Goal: Transaction & Acquisition: Purchase product/service

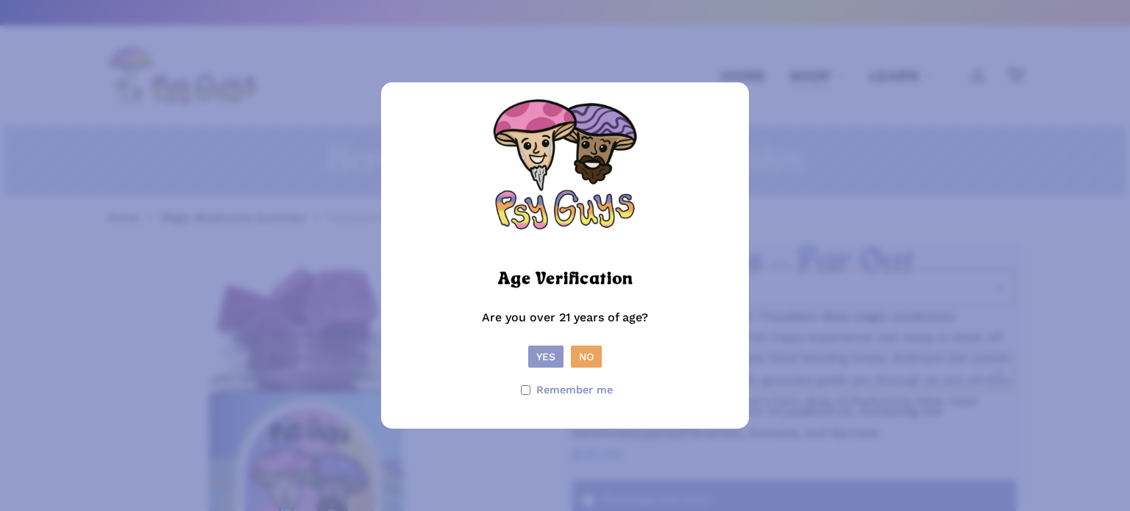
click at [547, 365] on button "Yes" at bounding box center [545, 357] width 35 height 22
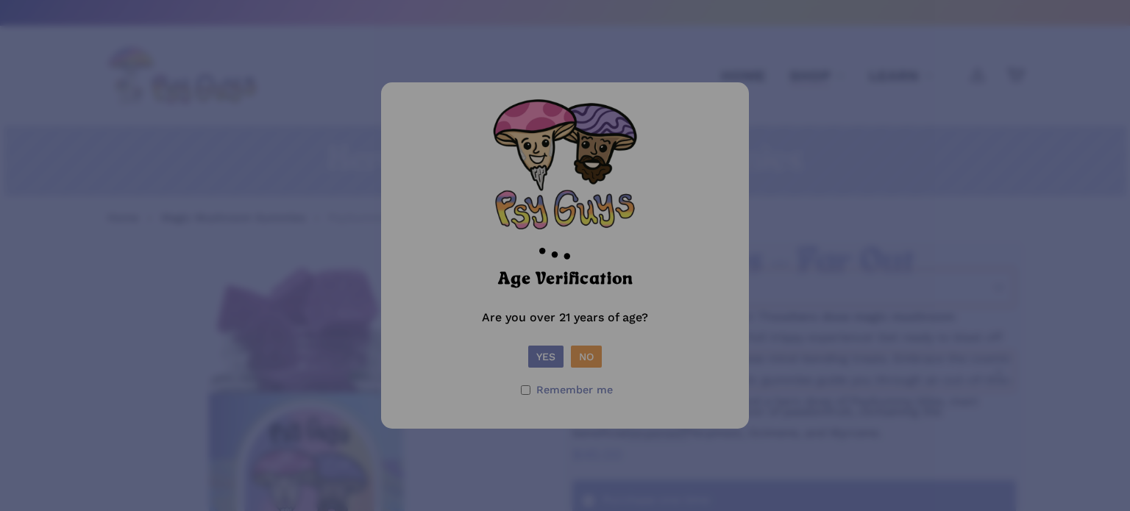
click at [558, 349] on div at bounding box center [565, 255] width 1130 height 511
click at [742, 295] on div at bounding box center [565, 255] width 1130 height 511
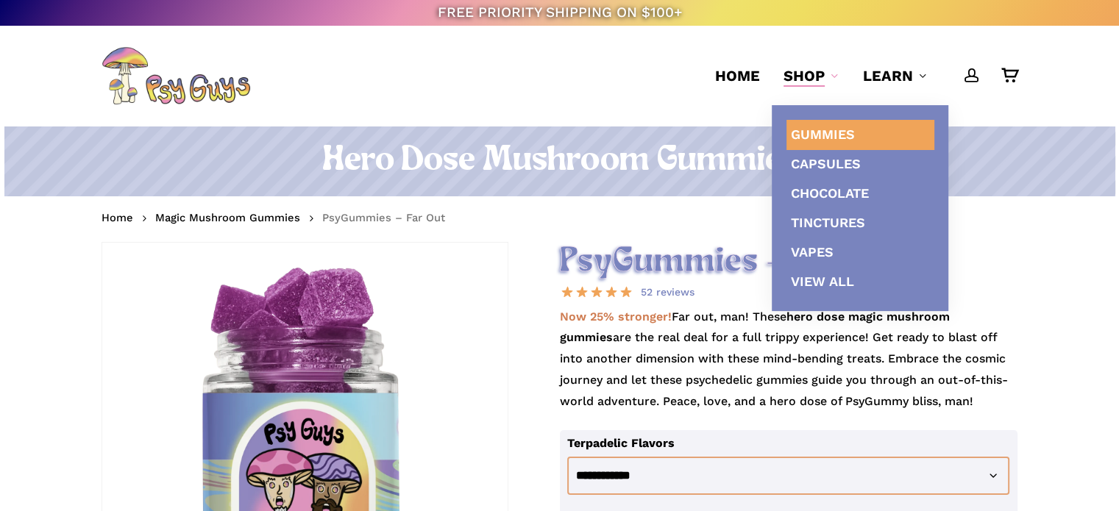
click at [816, 136] on span "Gummies" at bounding box center [823, 134] width 64 height 15
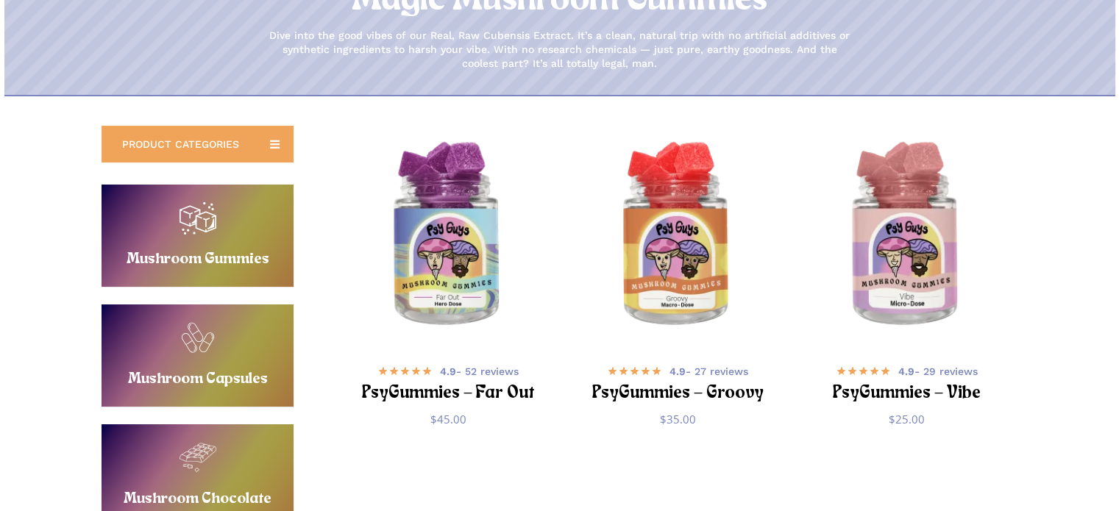
scroll to position [196, 0]
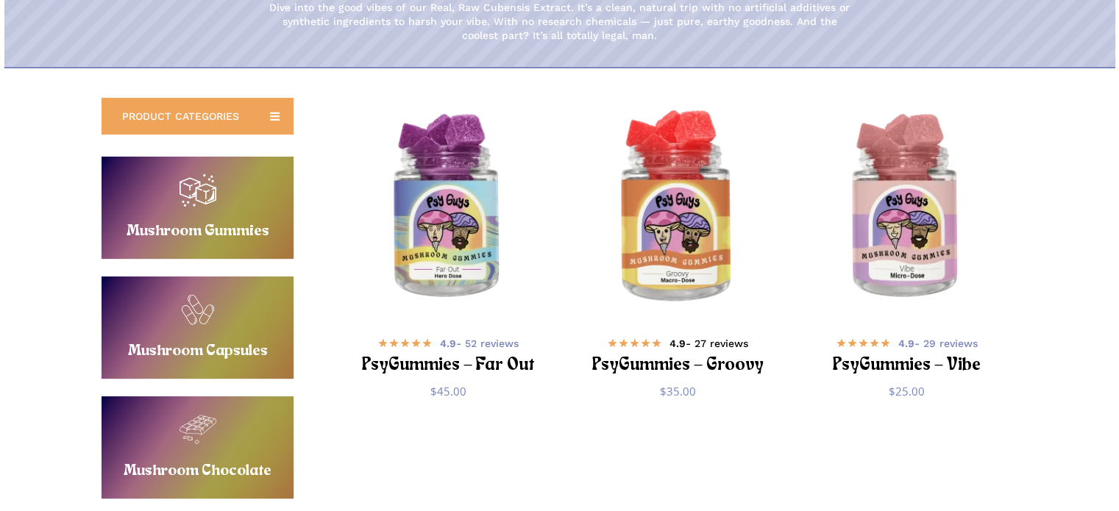
click at [677, 343] on b "4.9" at bounding box center [677, 344] width 16 height 12
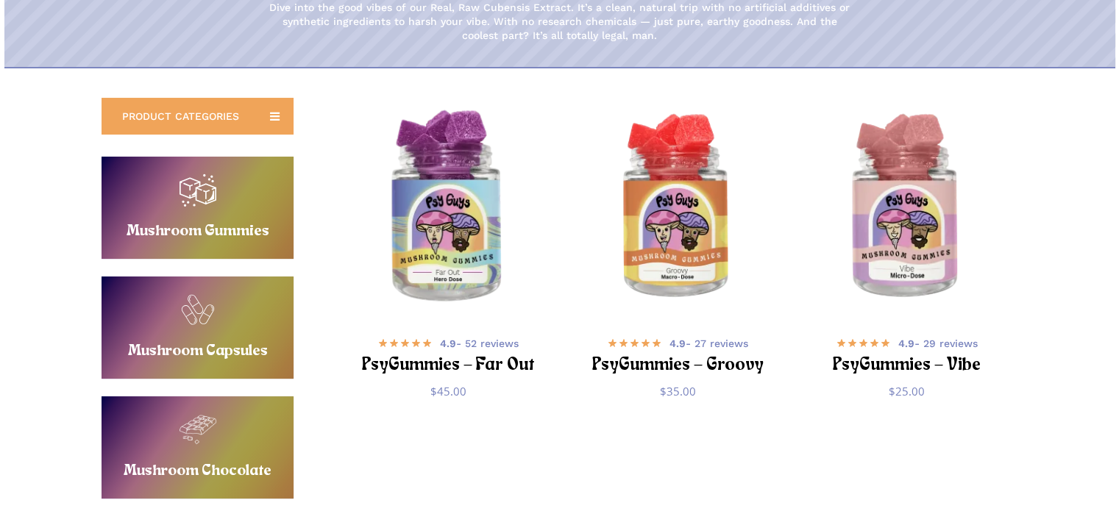
click at [446, 238] on img "PsyGummies - Far Out" at bounding box center [448, 208] width 224 height 224
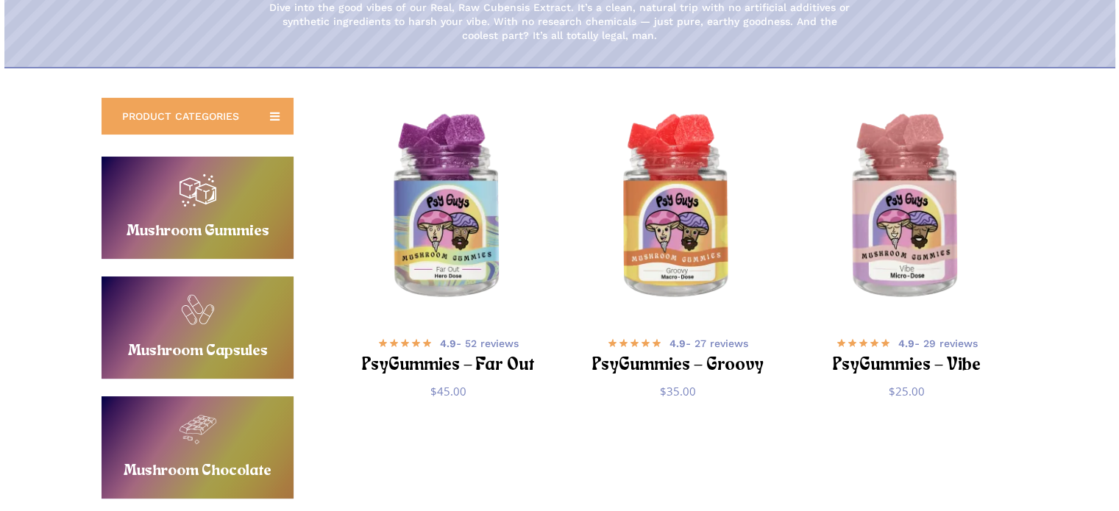
click at [168, 220] on link "Buy Mushroom Gummies" at bounding box center [197, 208] width 192 height 102
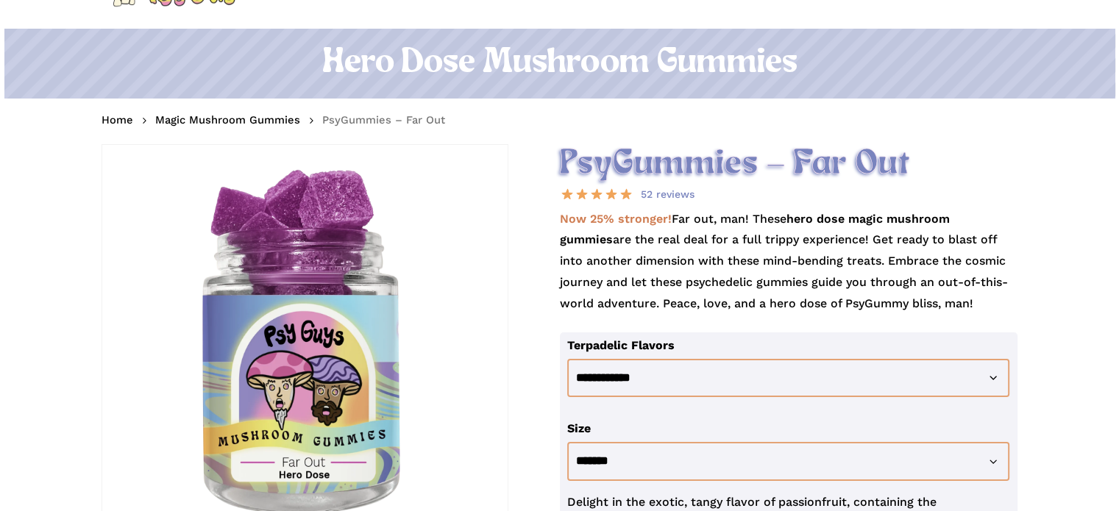
scroll to position [196, 0]
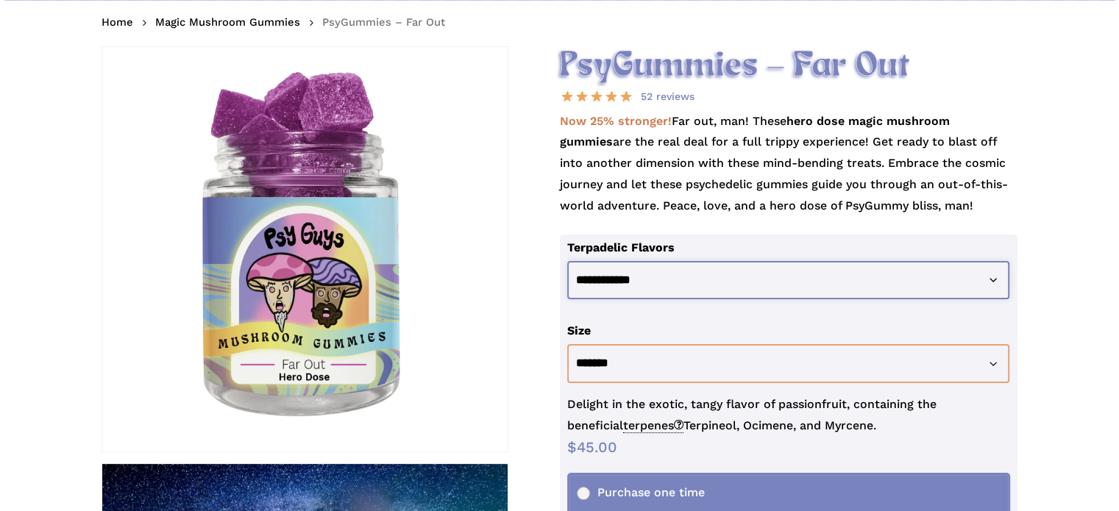
click at [605, 273] on select "**********" at bounding box center [788, 280] width 443 height 39
click at [567, 261] on select "**********" at bounding box center [788, 280] width 443 height 39
click at [619, 282] on select "**********" at bounding box center [788, 280] width 443 height 39
click at [567, 261] on select "**********" at bounding box center [788, 280] width 443 height 39
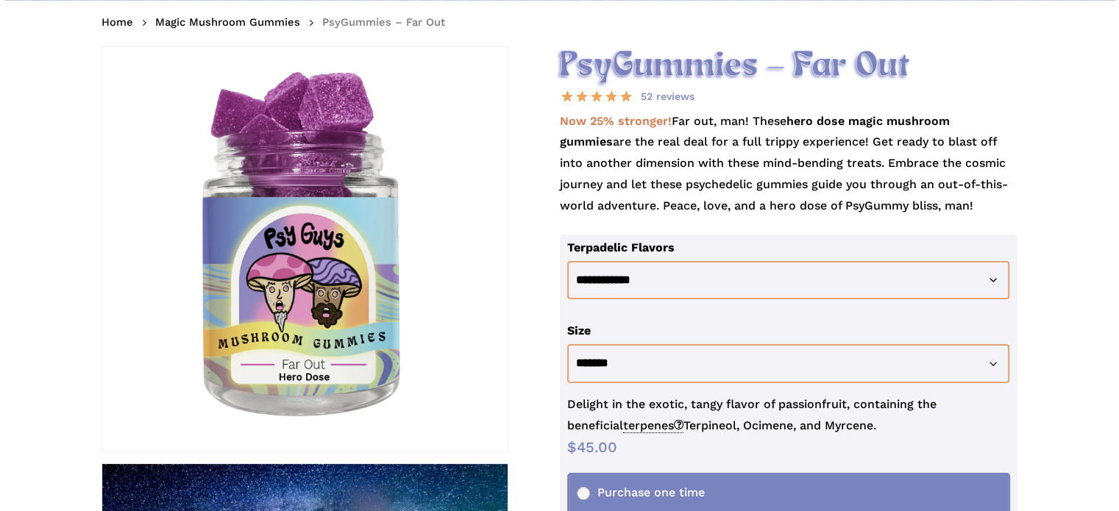
click at [620, 255] on th "Terpadelic Flavors" at bounding box center [792, 248] width 450 height 26
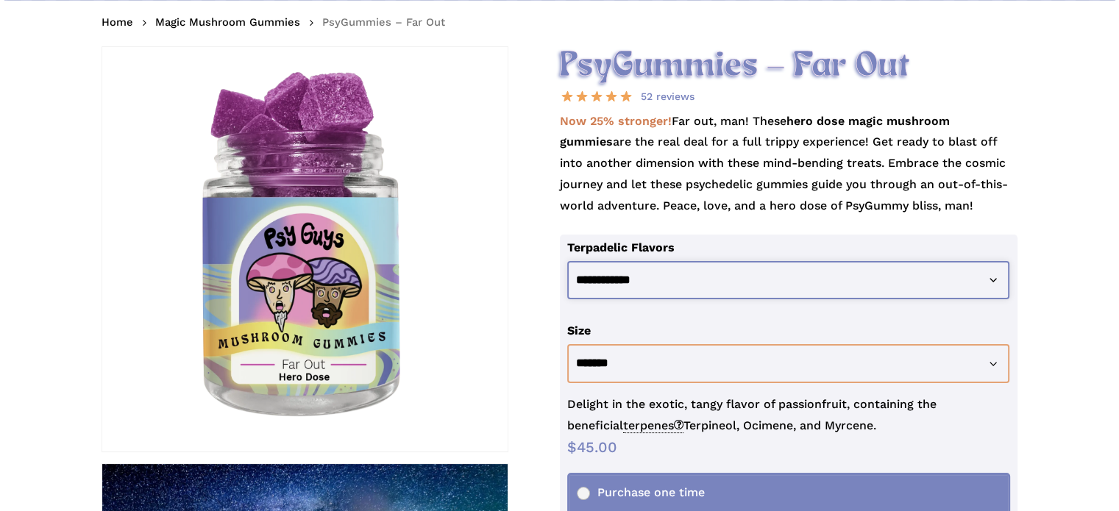
click at [623, 282] on select "**********" at bounding box center [788, 280] width 443 height 39
click at [567, 261] on select "**********" at bounding box center [788, 280] width 443 height 39
select select "**********"
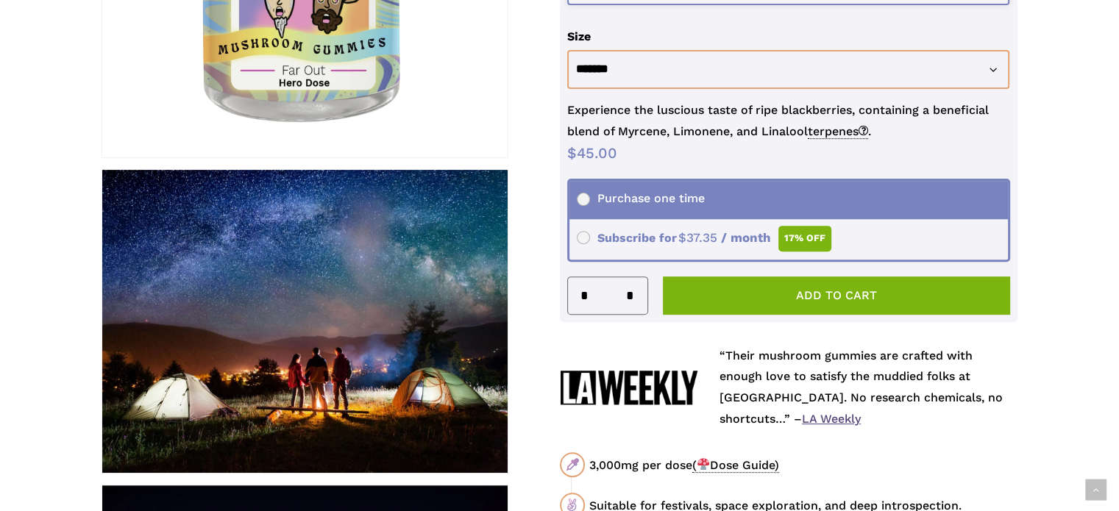
scroll to position [588, 0]
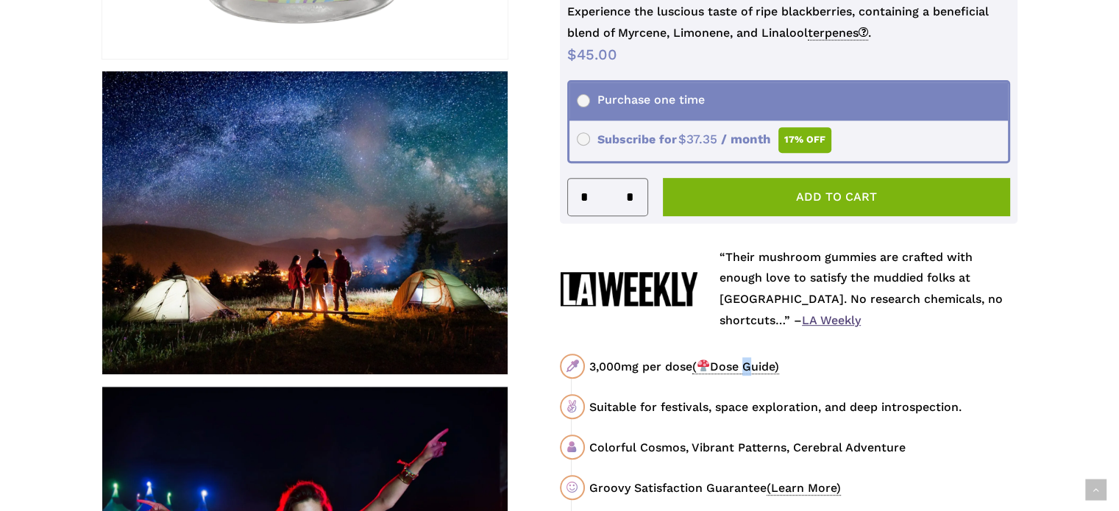
click at [749, 363] on span "( Dose Guide)" at bounding box center [735, 367] width 87 height 15
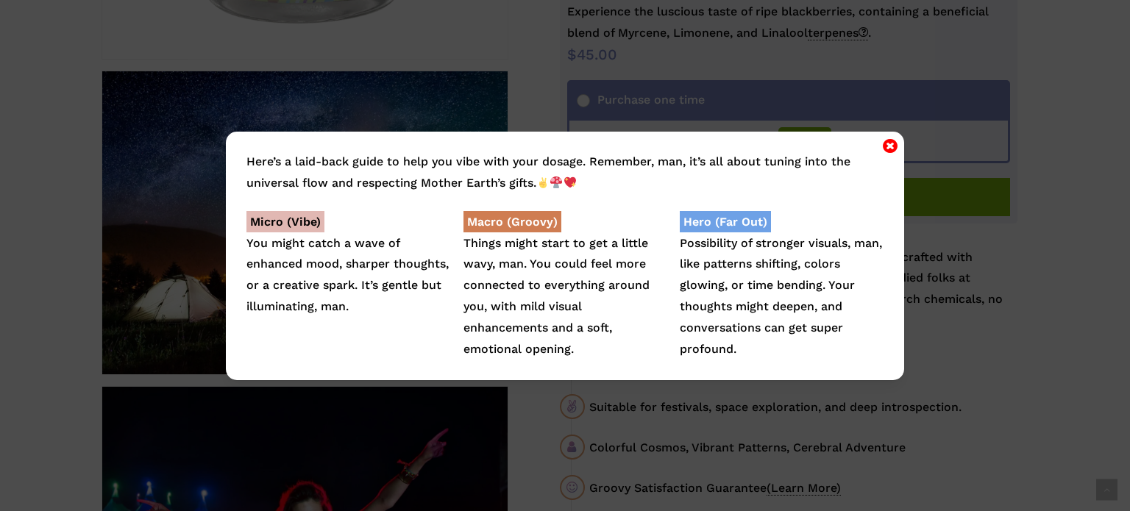
click at [889, 144] on icon "Close" at bounding box center [890, 146] width 15 height 18
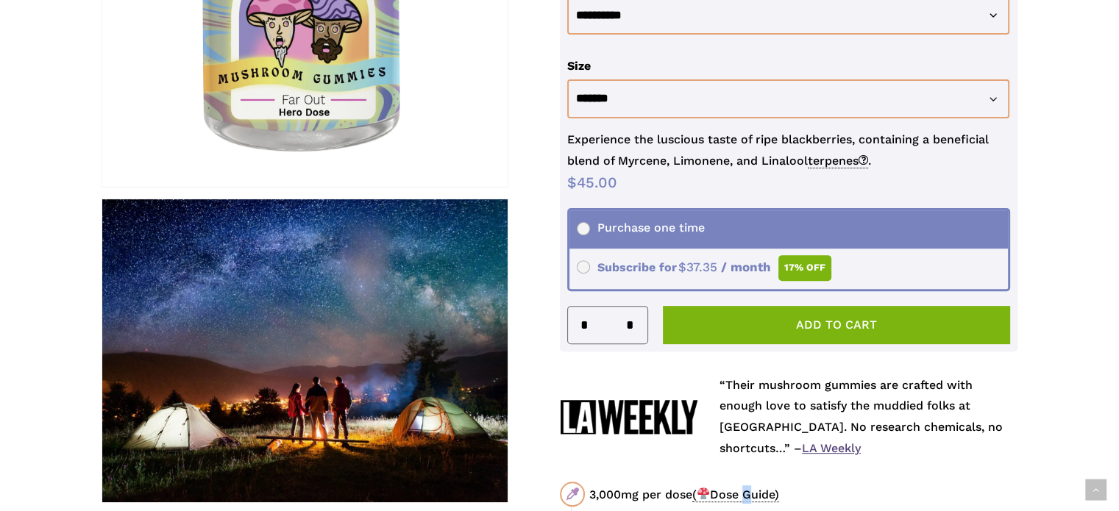
scroll to position [490, 0]
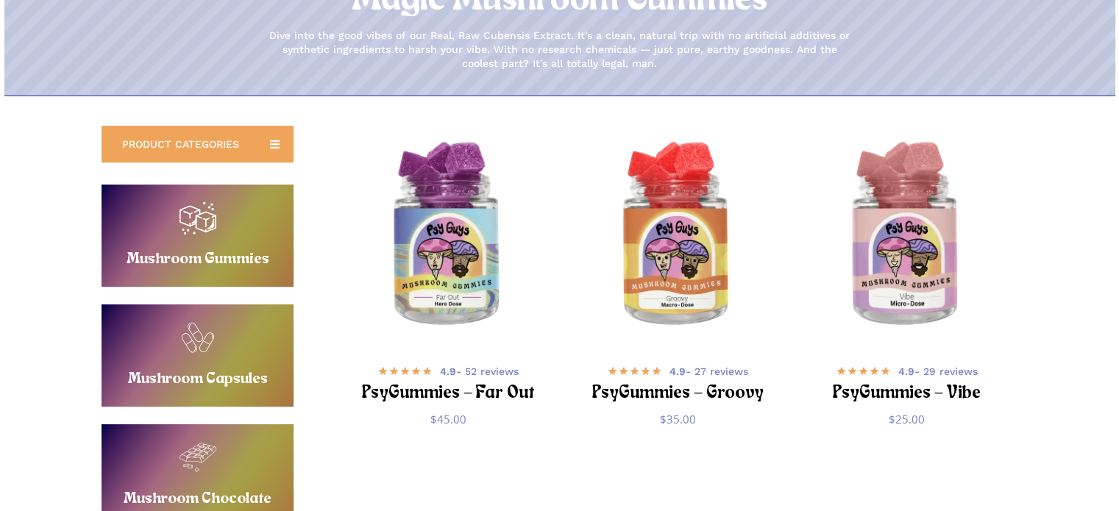
scroll to position [196, 0]
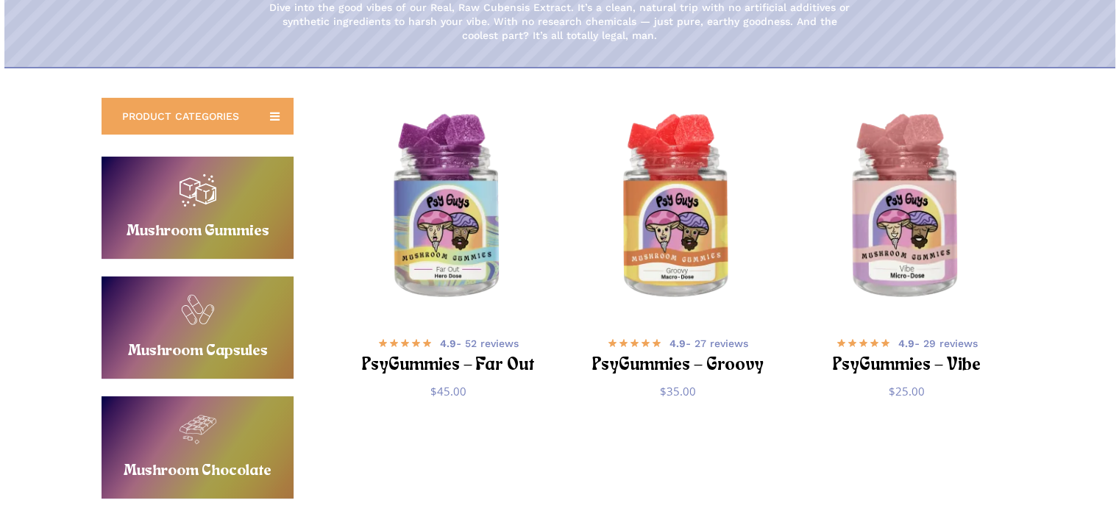
click at [255, 346] on link "Buy Mushroom Capsules" at bounding box center [197, 328] width 192 height 102
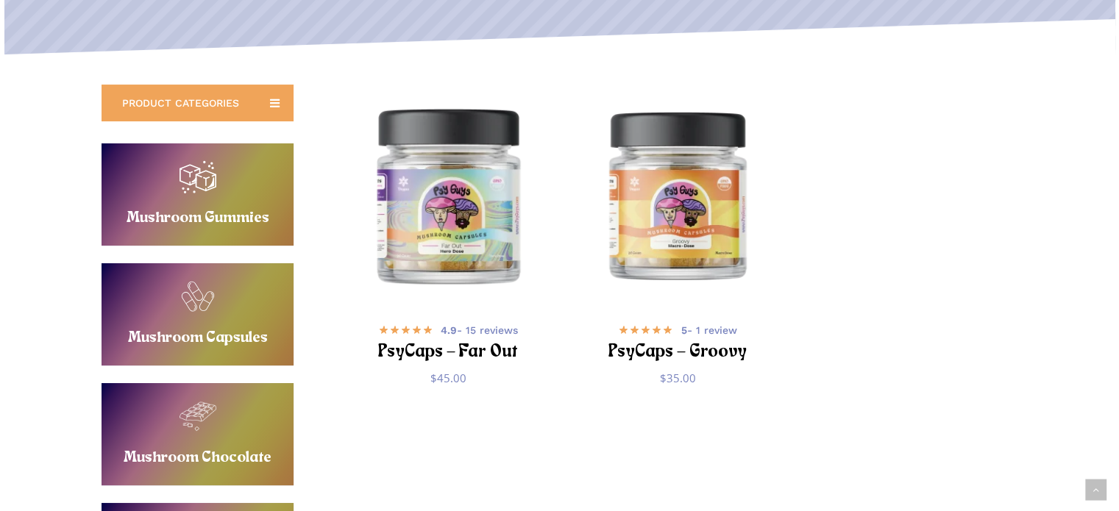
scroll to position [294, 0]
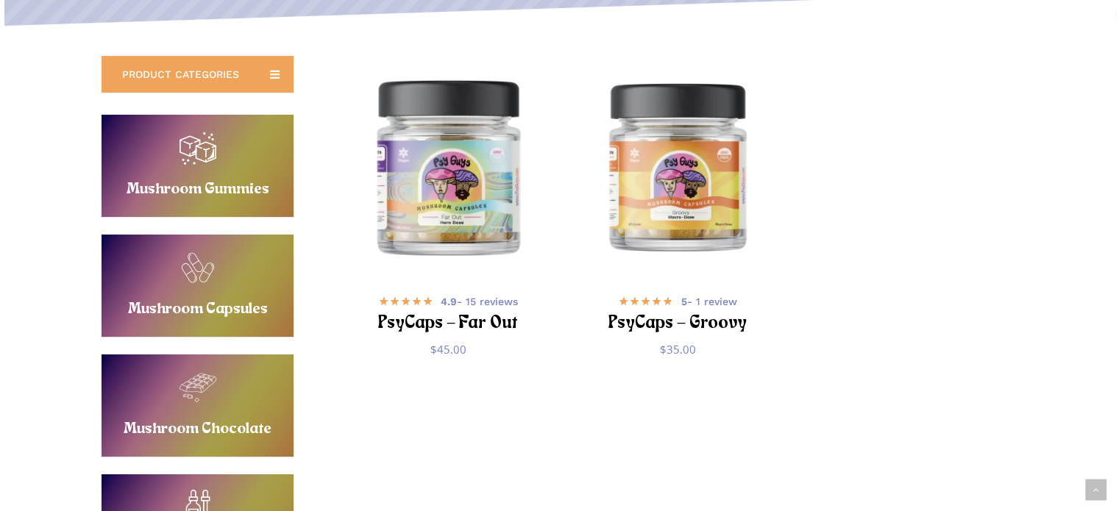
click at [471, 190] on img "PsyCaps - Far Out" at bounding box center [448, 166] width 224 height 224
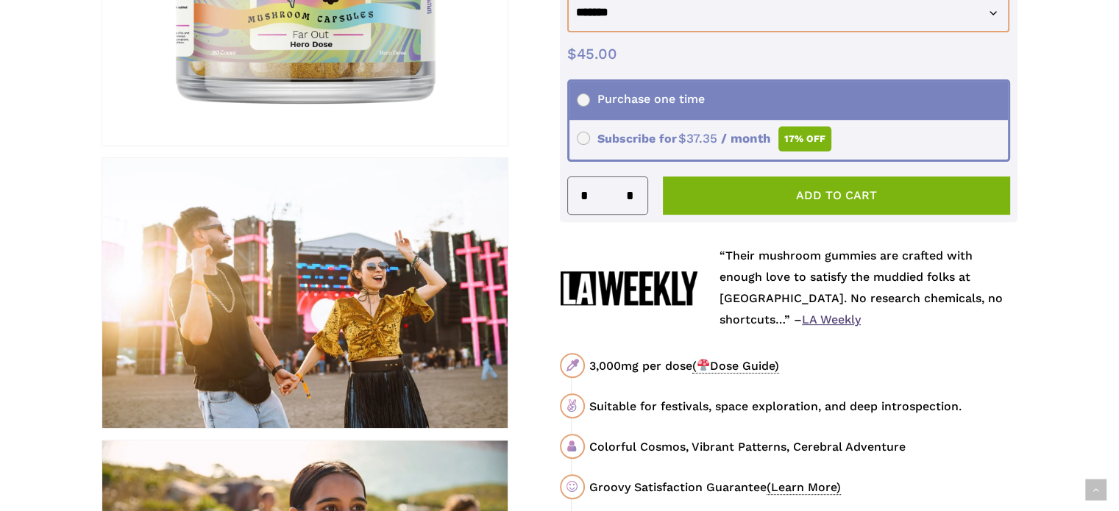
scroll to position [294, 0]
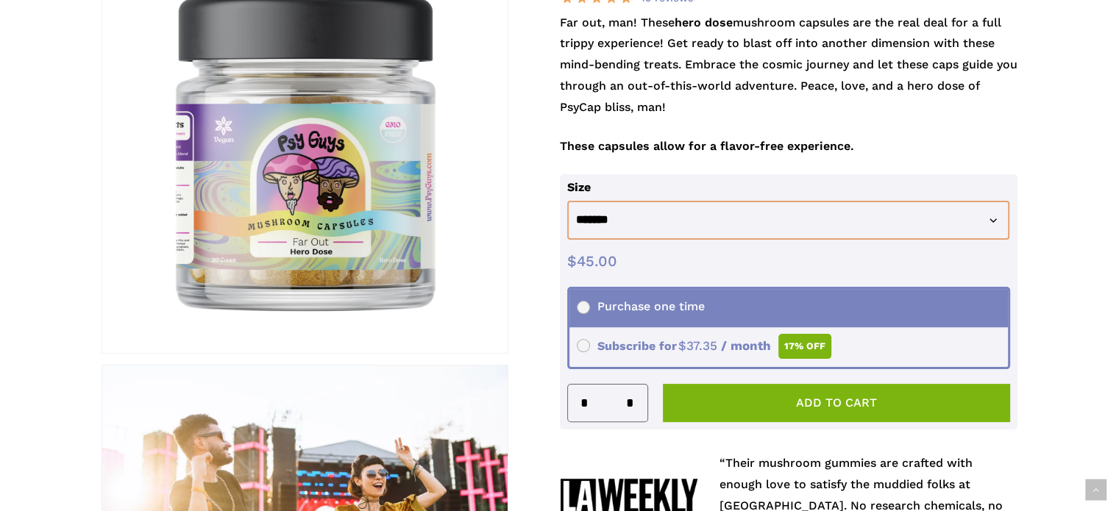
click at [140, 171] on div at bounding box center [304, 151] width 405 height 405
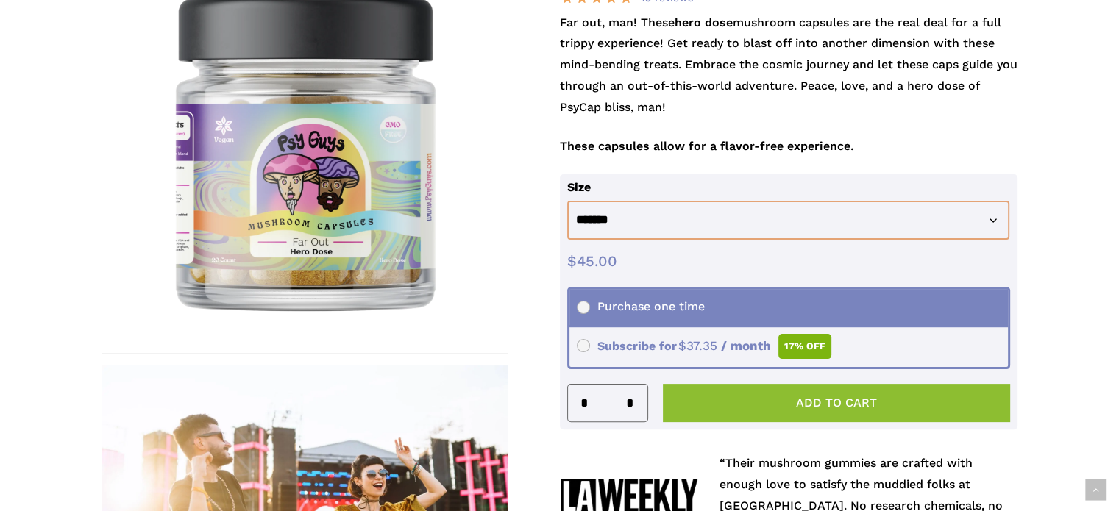
click at [765, 404] on button "Add to cart" at bounding box center [837, 403] width 348 height 38
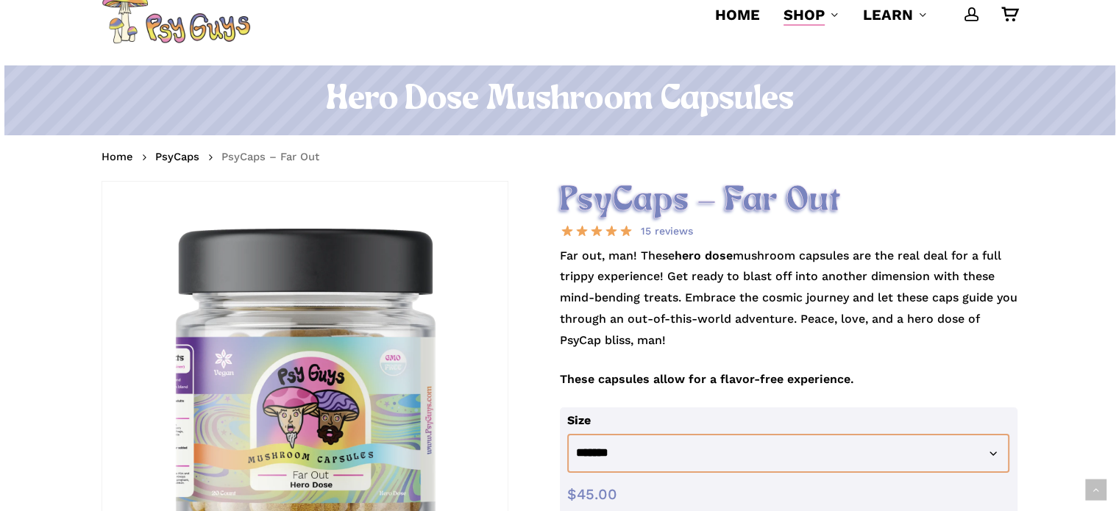
scroll to position [0, 0]
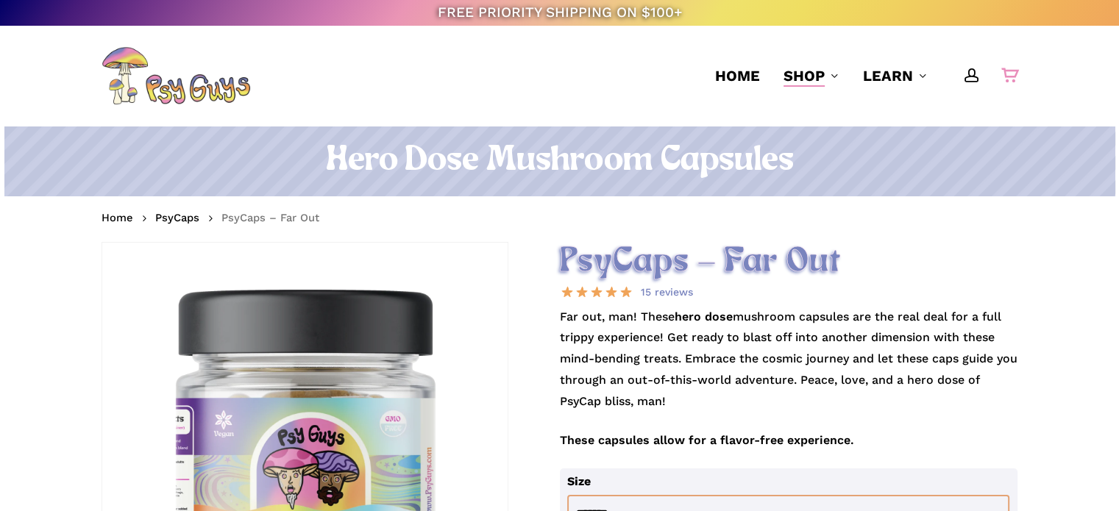
click at [1005, 71] on icon "Cart" at bounding box center [1009, 76] width 16 height 15
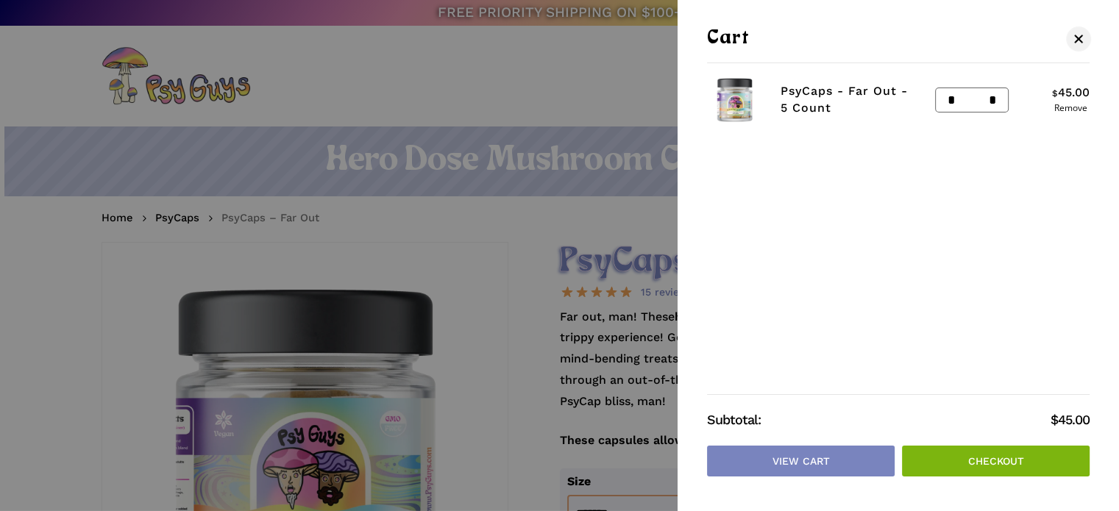
click at [931, 455] on link "Checkout" at bounding box center [996, 461] width 188 height 31
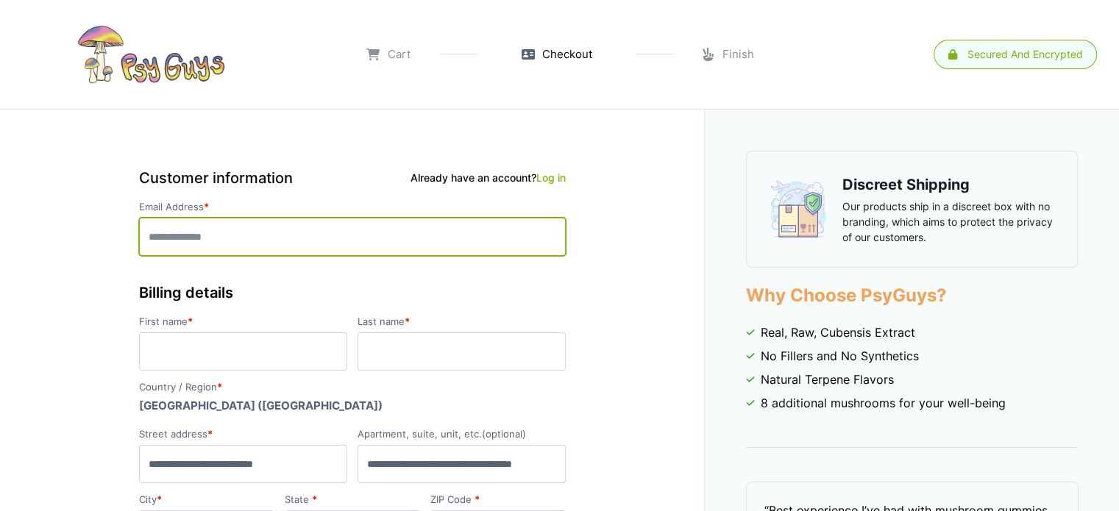
click at [497, 241] on input "Email Address *" at bounding box center [352, 237] width 427 height 38
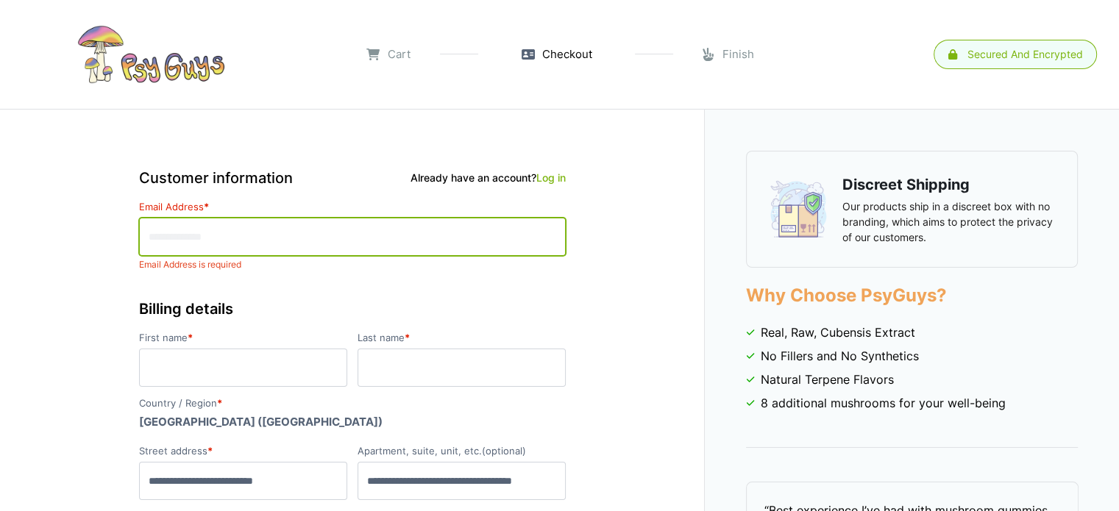
click at [435, 223] on input "Email Address *" at bounding box center [352, 237] width 427 height 38
type input "**********"
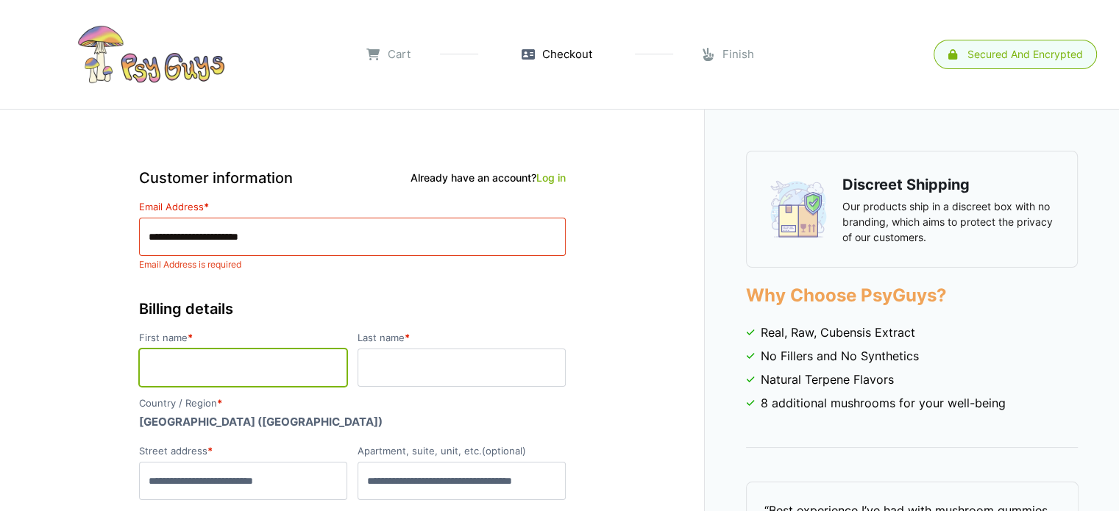
type input "******"
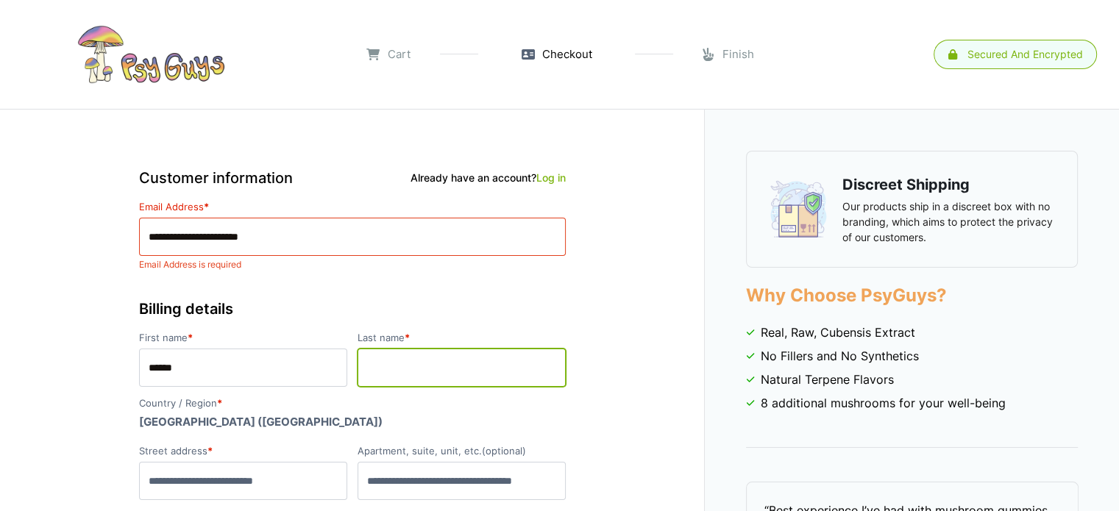
type input "******"
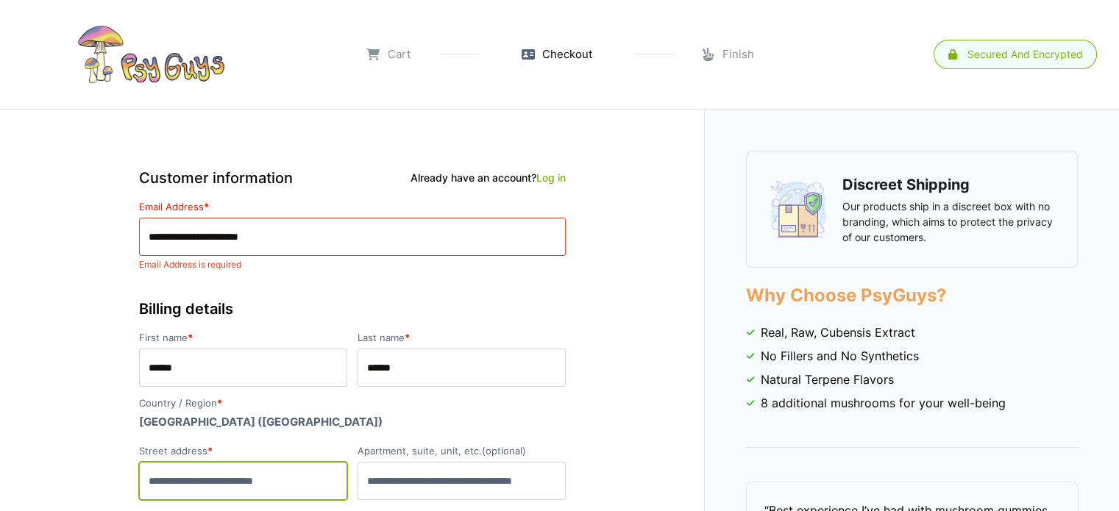
type input "**********"
type input "*******"
select select "**"
type input "*****"
type input "**********"
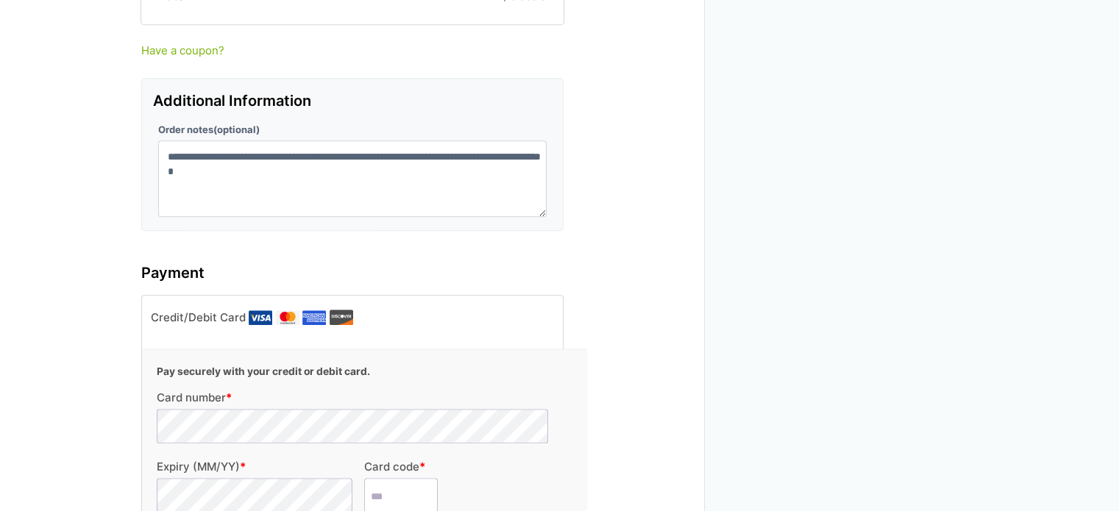
scroll to position [1508, 0]
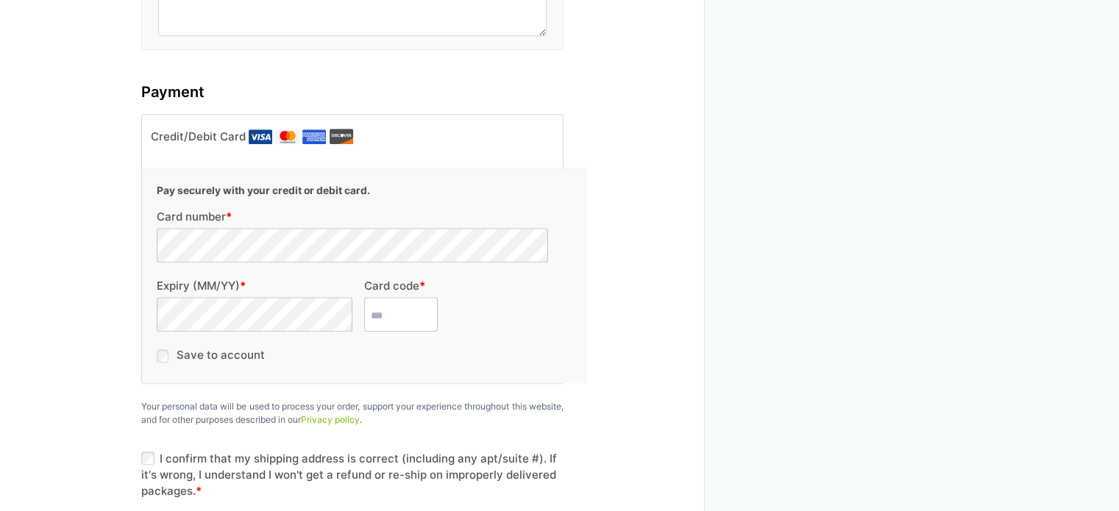
click at [157, 451] on label "I confirm that my shipping address is correct (including any apt/suite #). If i…" at bounding box center [352, 475] width 422 height 49
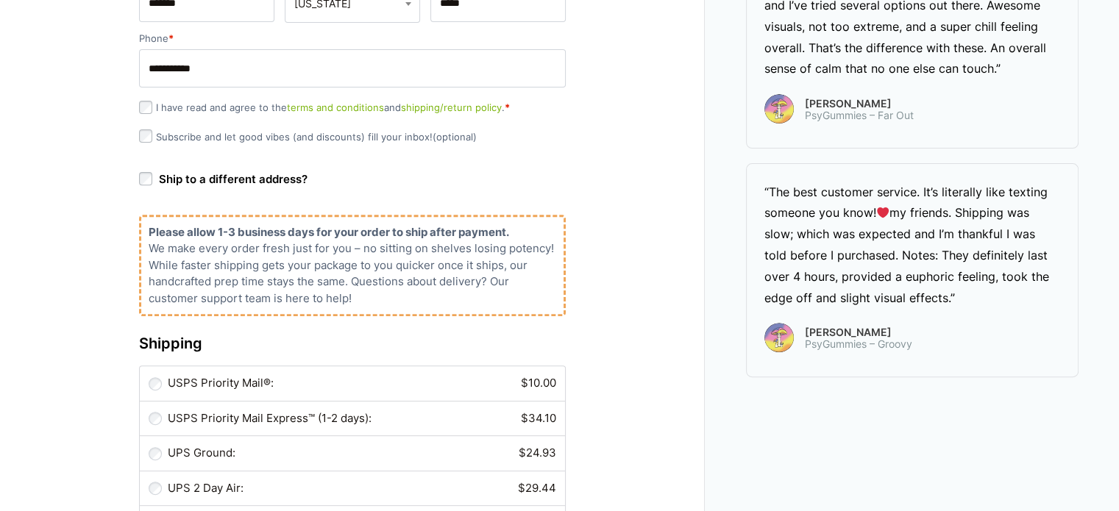
scroll to position [135, 0]
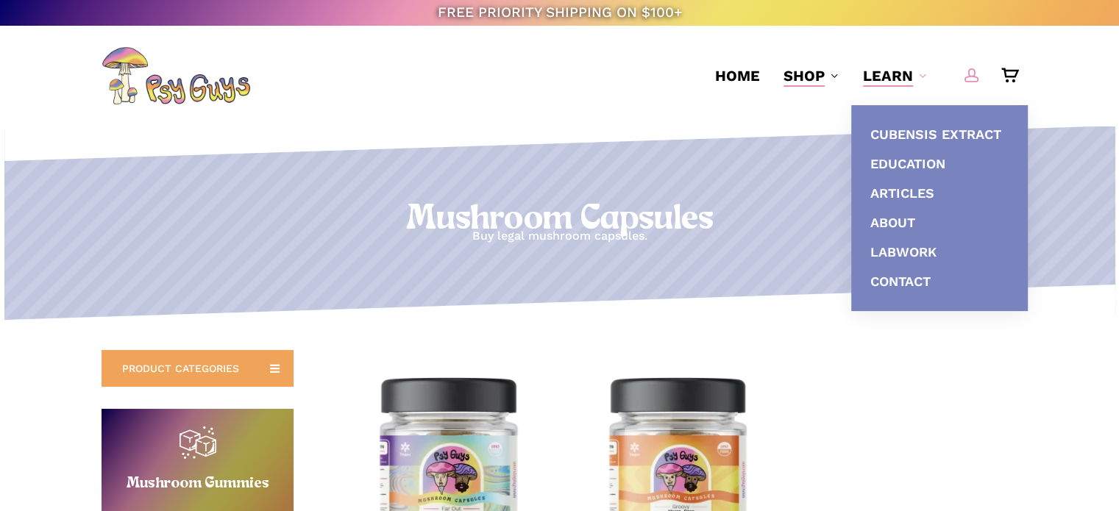
click at [976, 72] on span "Main Menu" at bounding box center [971, 75] width 15 height 15
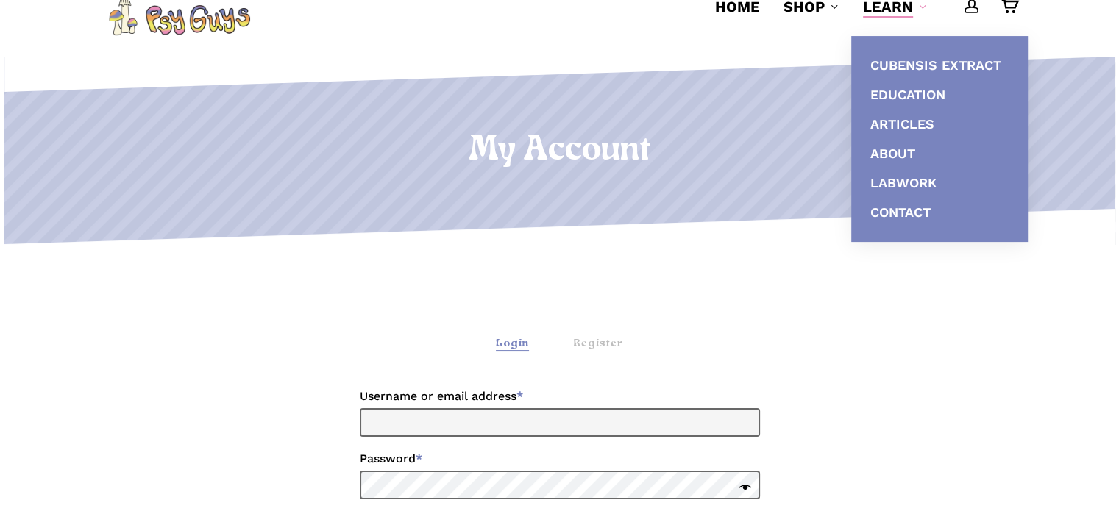
scroll to position [98, 0]
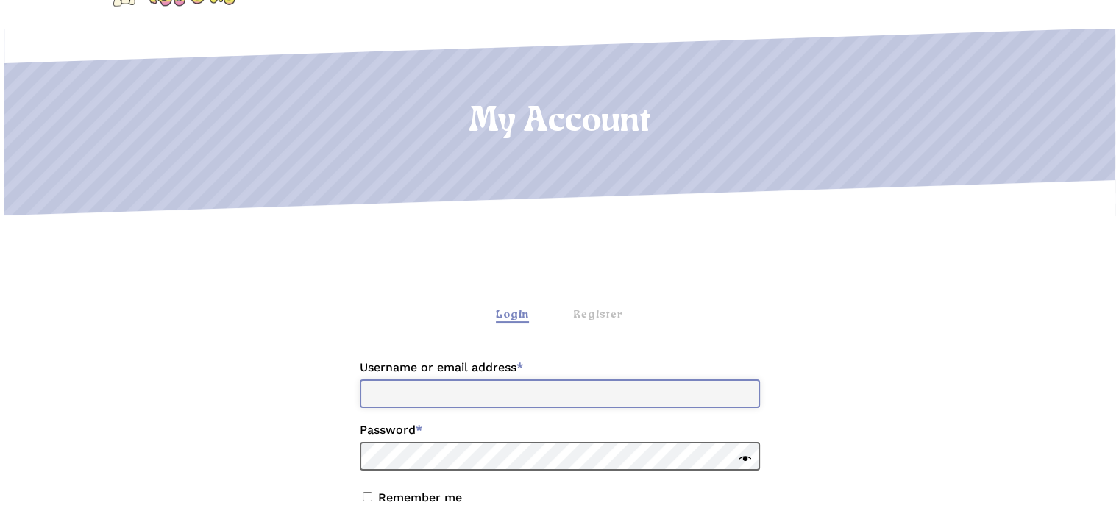
click at [460, 393] on input "Username or email address * Required" at bounding box center [560, 394] width 400 height 29
type input "**********"
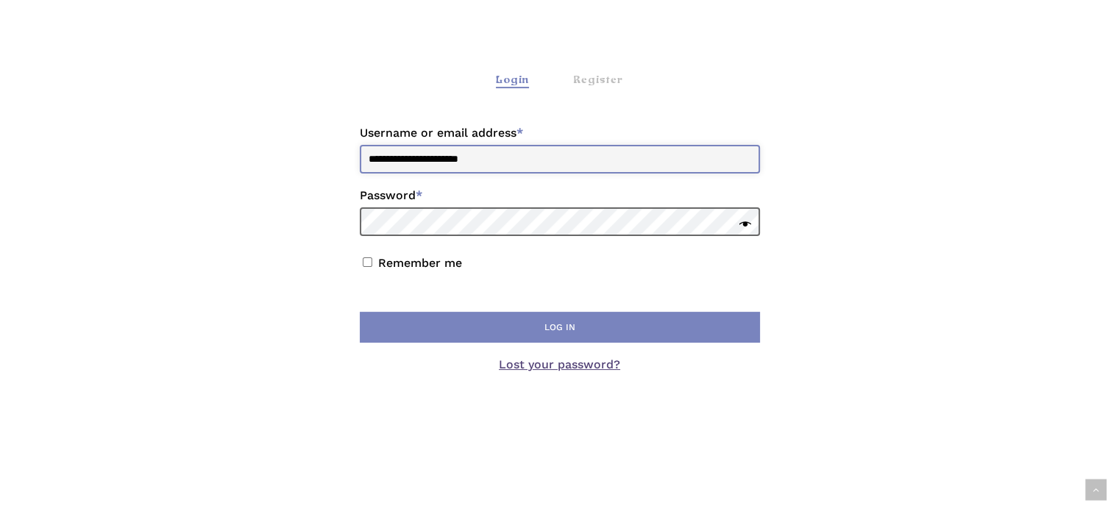
scroll to position [392, 0]
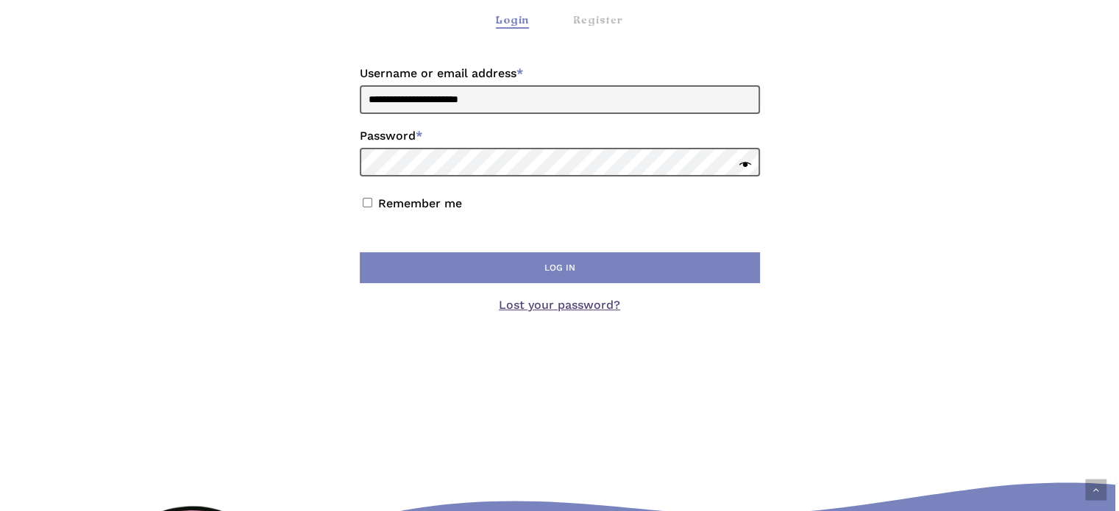
click at [384, 193] on p "Remember me Log in" at bounding box center [559, 239] width 405 height 99
click at [384, 206] on label "Remember me" at bounding box center [420, 203] width 84 height 14
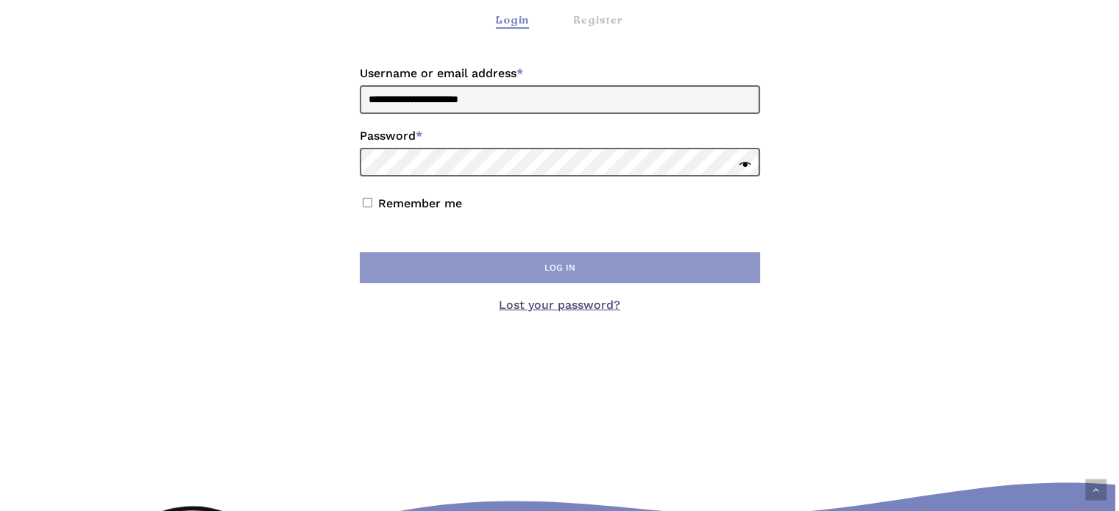
click at [478, 260] on button "Log in" at bounding box center [560, 267] width 400 height 31
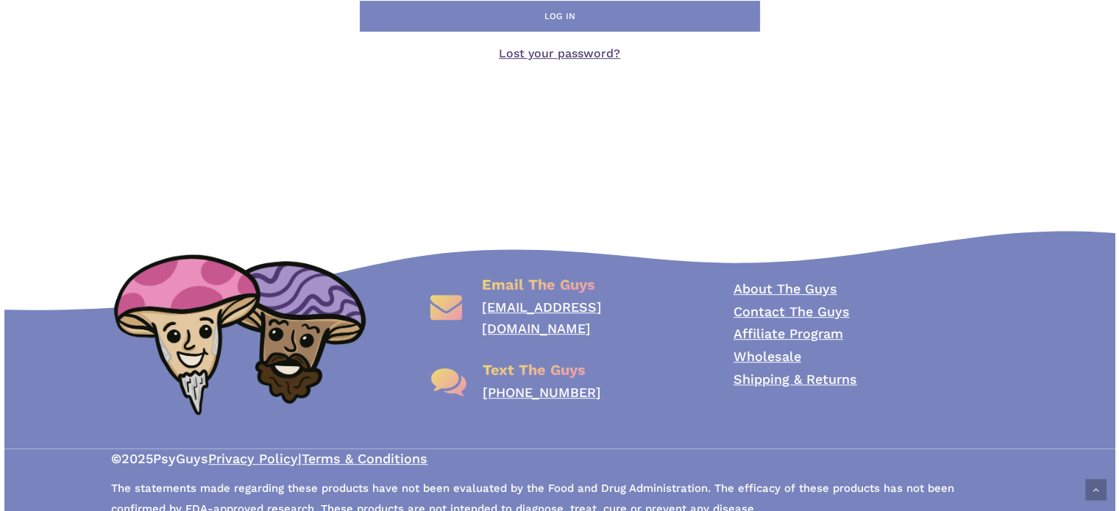
scroll to position [744, 0]
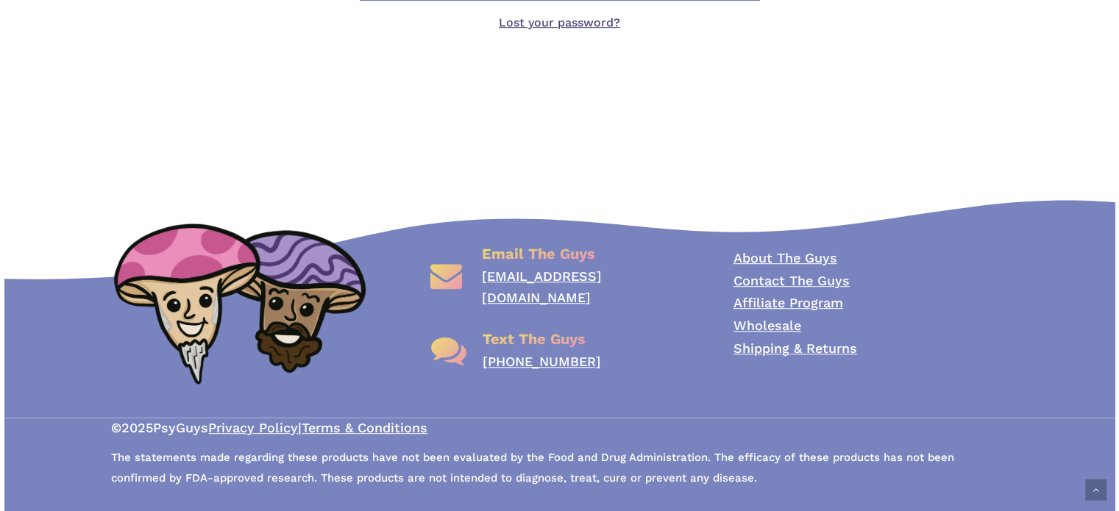
click at [779, 325] on link "Wholesale" at bounding box center [767, 325] width 68 height 15
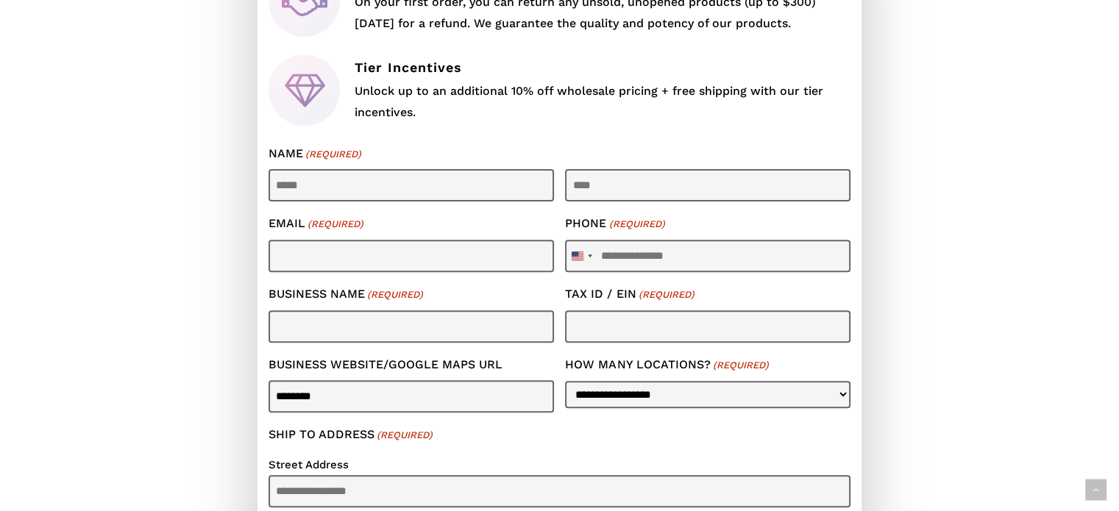
scroll to position [490, 0]
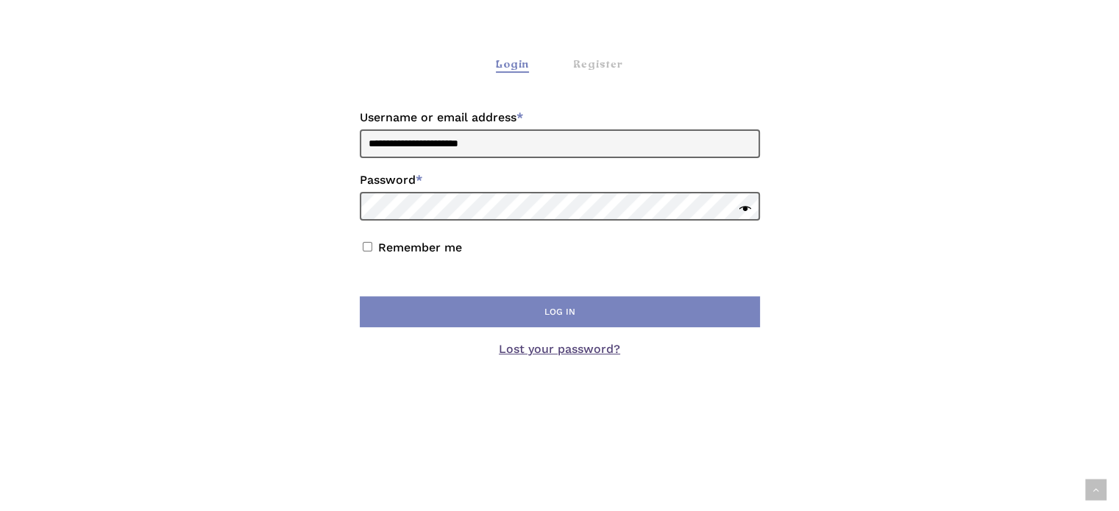
scroll to position [450, 0]
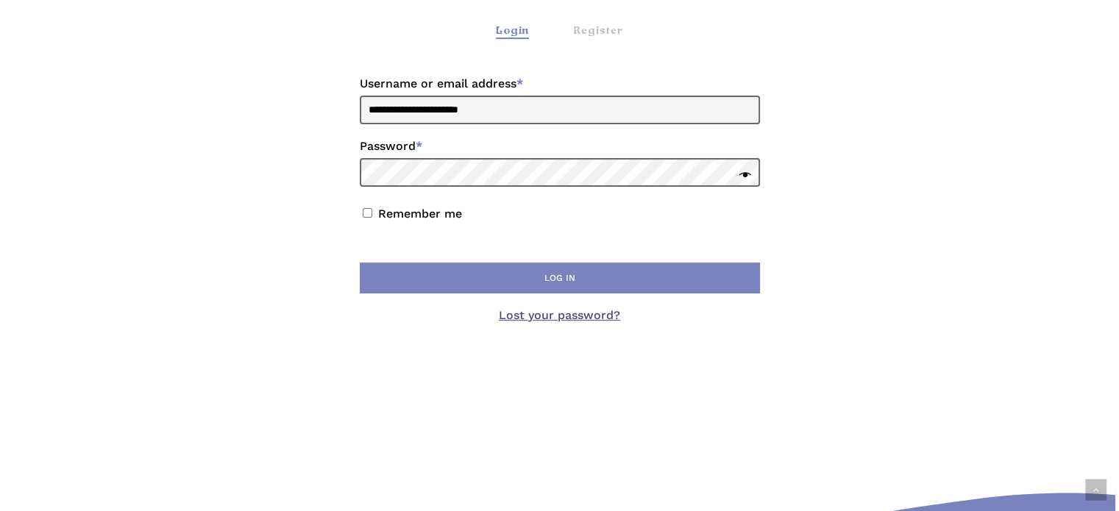
click at [477, 157] on label "Password * Required" at bounding box center [560, 147] width 400 height 24
click at [535, 313] on link "Lost your password?" at bounding box center [559, 315] width 121 height 14
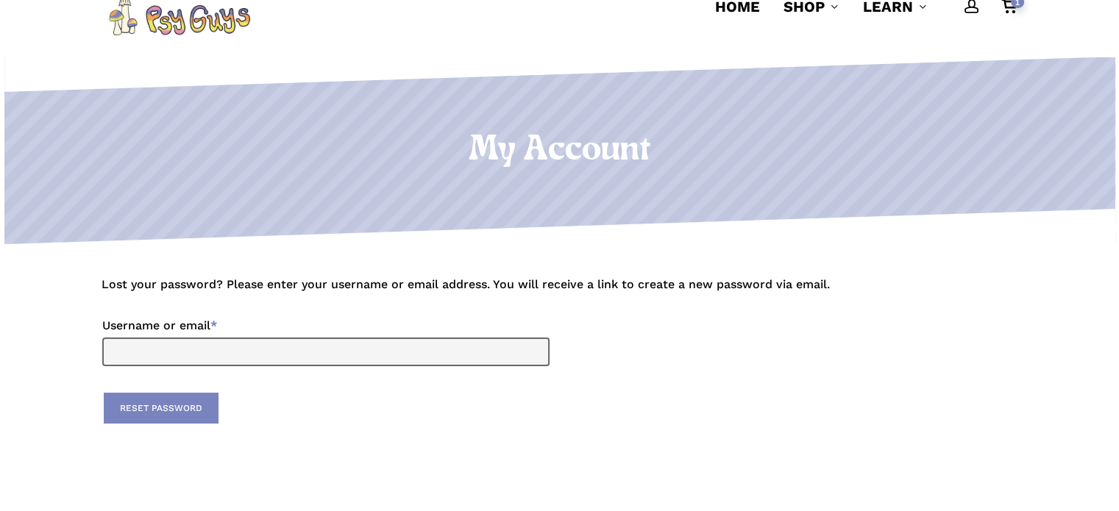
scroll to position [98, 0]
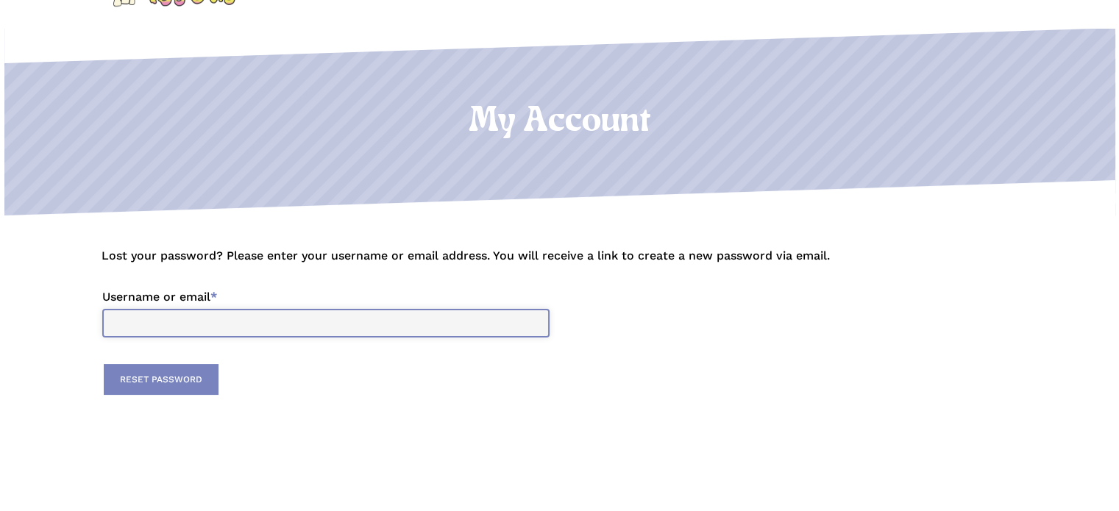
click at [285, 314] on input "Username or email * Required" at bounding box center [325, 323] width 447 height 29
click at [285, 318] on input "Username or email * Required" at bounding box center [325, 323] width 447 height 29
type input "**********"
click at [217, 374] on p "Reset password" at bounding box center [559, 379] width 916 height 35
click at [199, 381] on button "Reset password" at bounding box center [161, 379] width 115 height 31
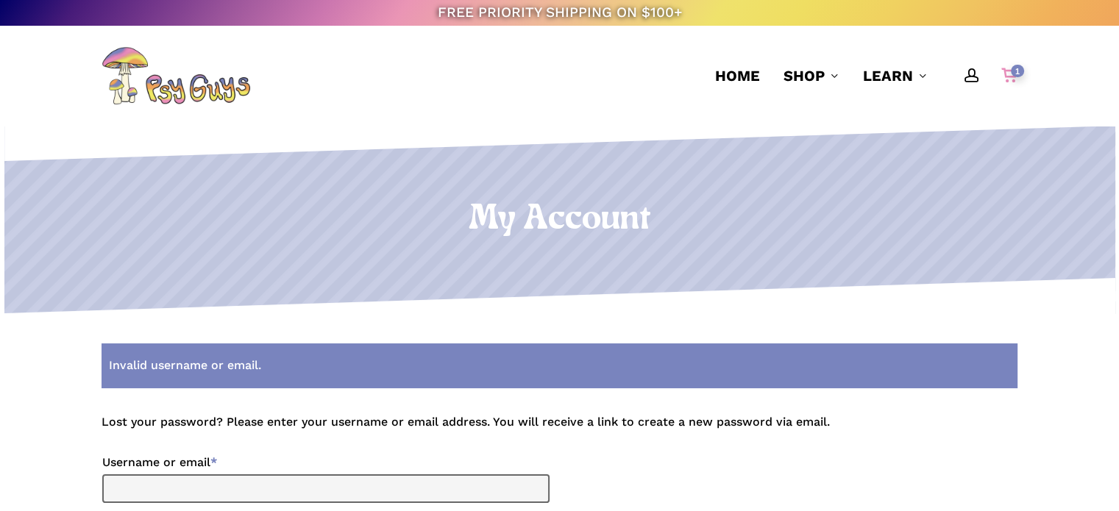
click at [1015, 70] on span "1" at bounding box center [1017, 71] width 13 height 13
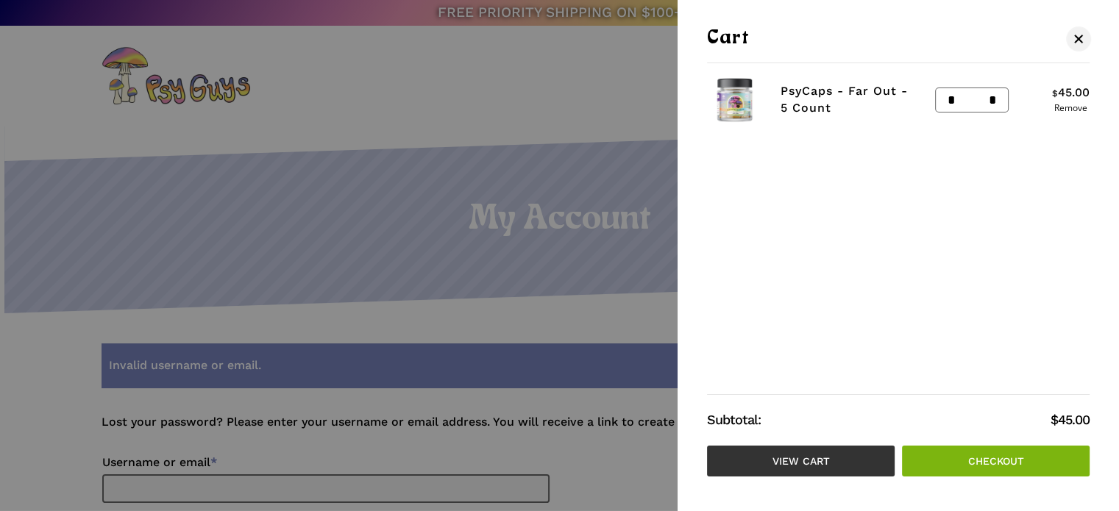
click at [813, 449] on link "View cart" at bounding box center [801, 461] width 188 height 31
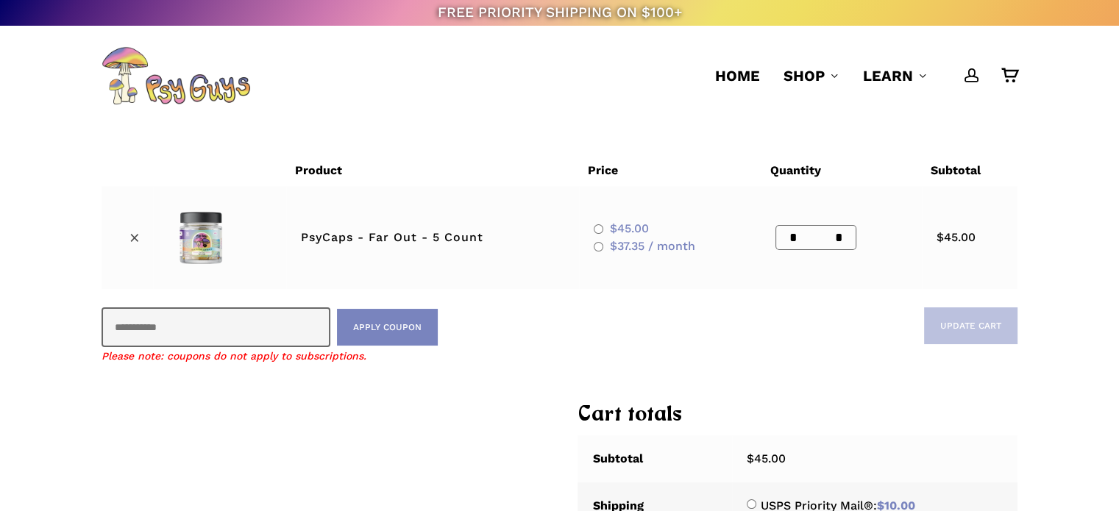
click at [109, 95] on img at bounding box center [175, 75] width 149 height 59
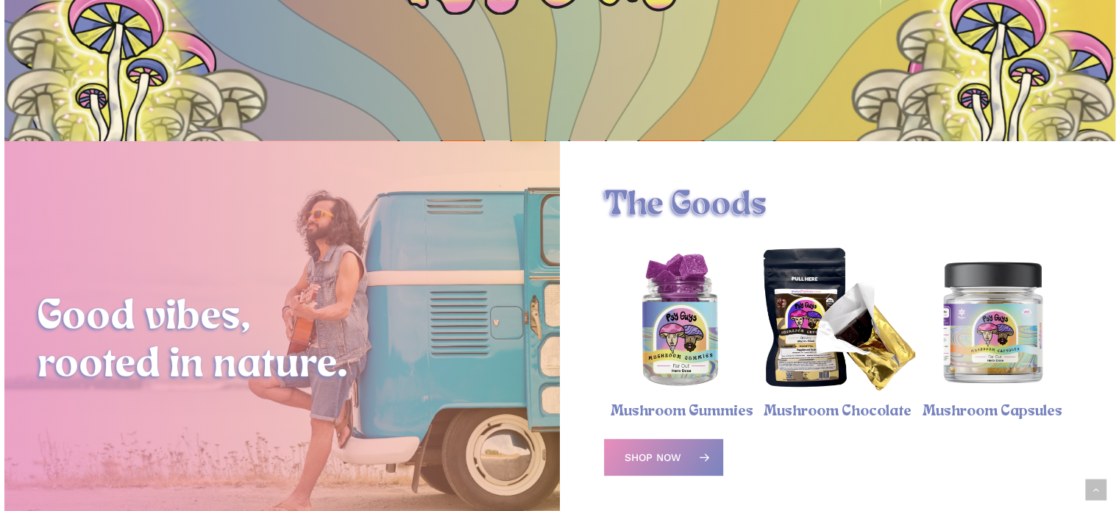
scroll to position [392, 0]
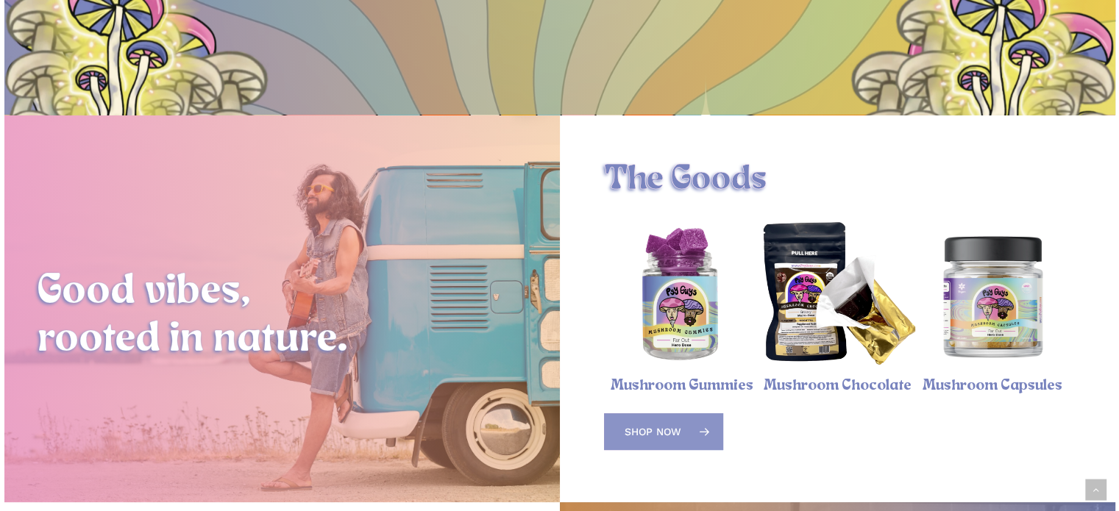
click at [667, 435] on span "Shop Now" at bounding box center [652, 431] width 57 height 15
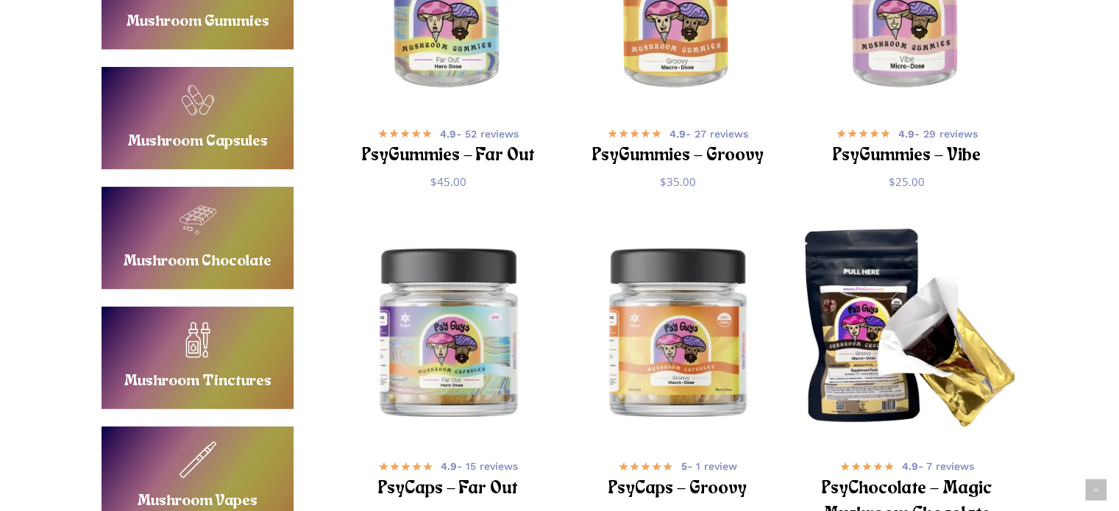
scroll to position [490, 0]
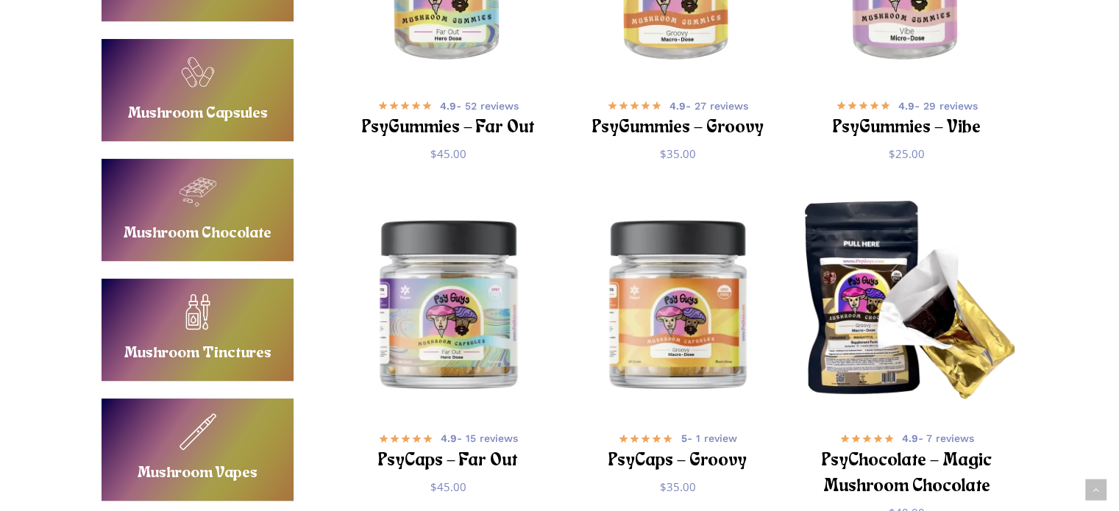
click at [1080, 346] on div "**********" at bounding box center [559, 373] width 1048 height 1027
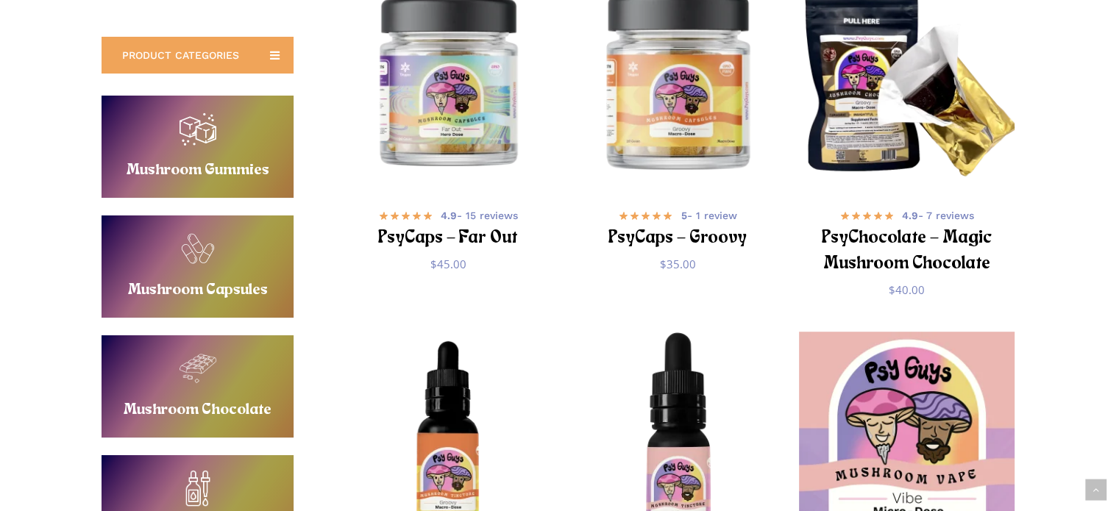
scroll to position [588, 0]
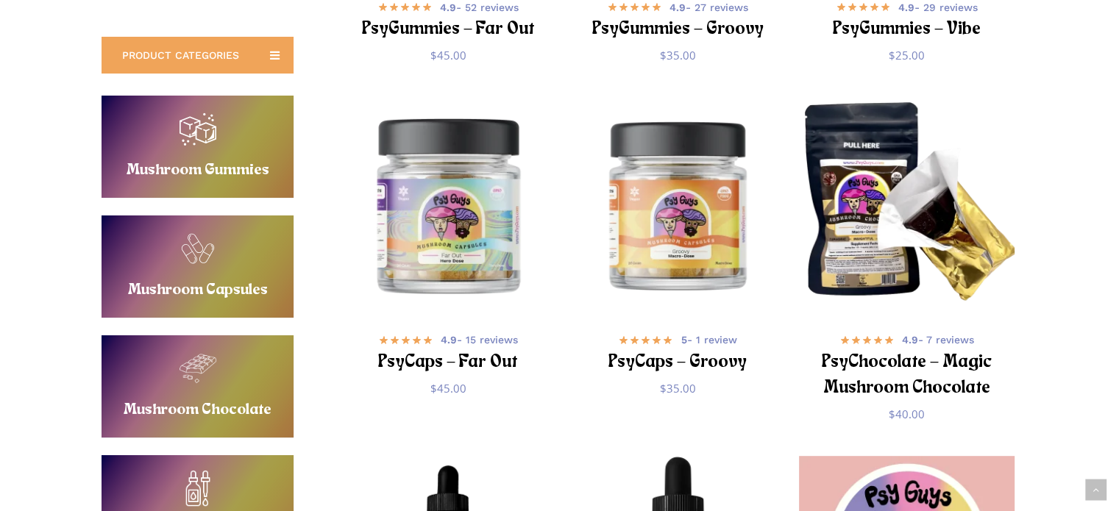
click at [442, 232] on img "PsyCaps - Far Out" at bounding box center [448, 205] width 224 height 224
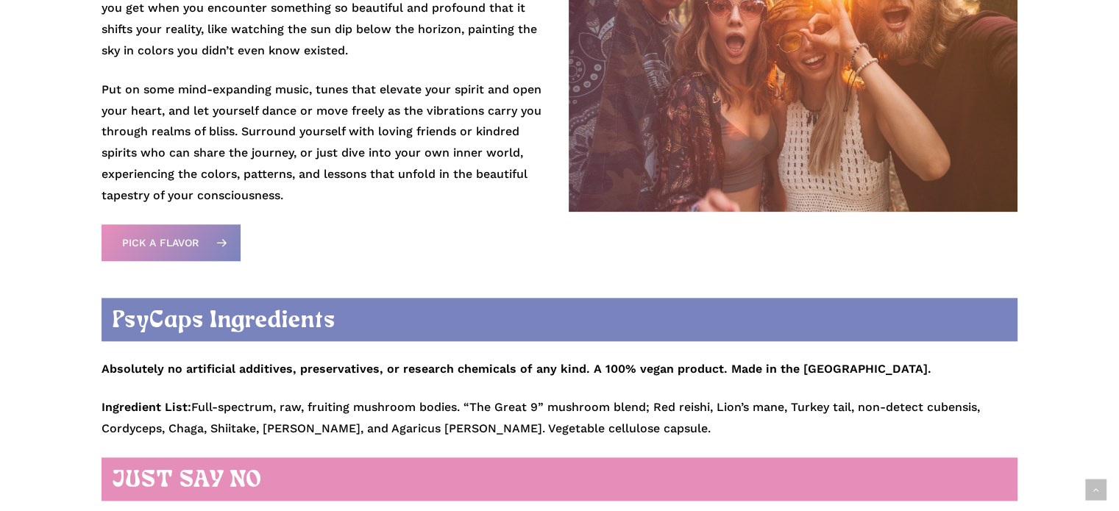
scroll to position [1372, 0]
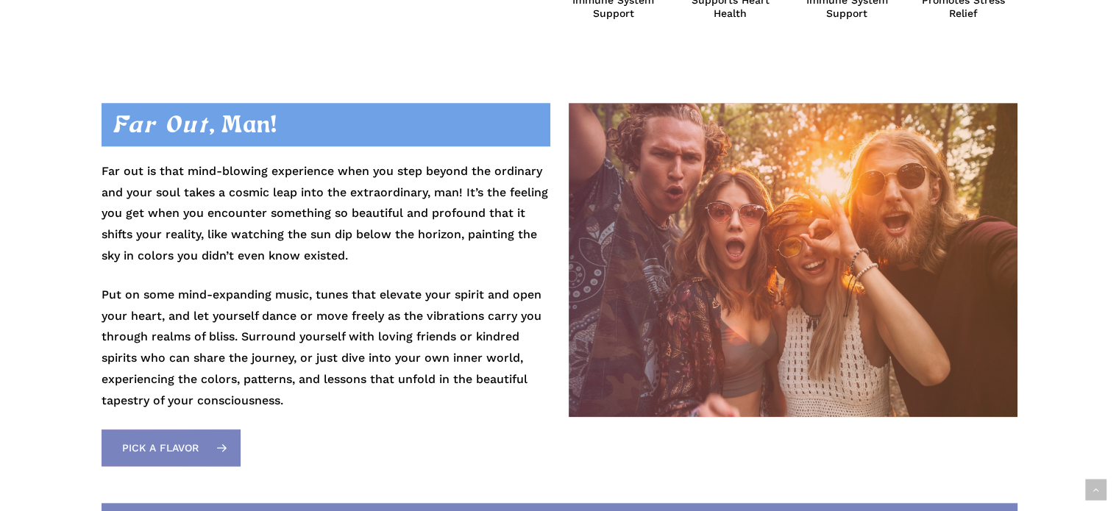
click at [199, 438] on link "Pick a Flavor" at bounding box center [170, 448] width 139 height 37
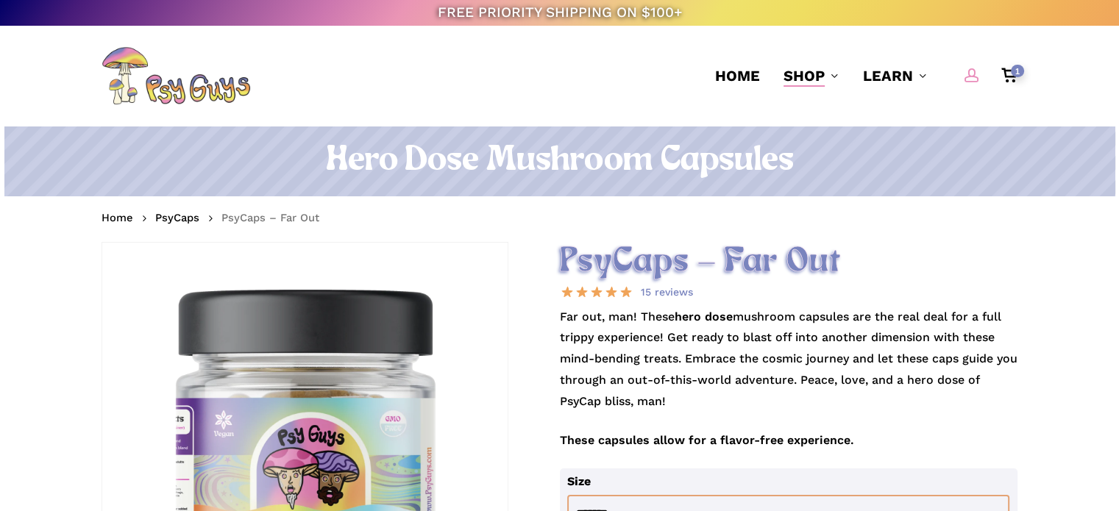
click at [971, 78] on span "Main Menu" at bounding box center [971, 75] width 15 height 15
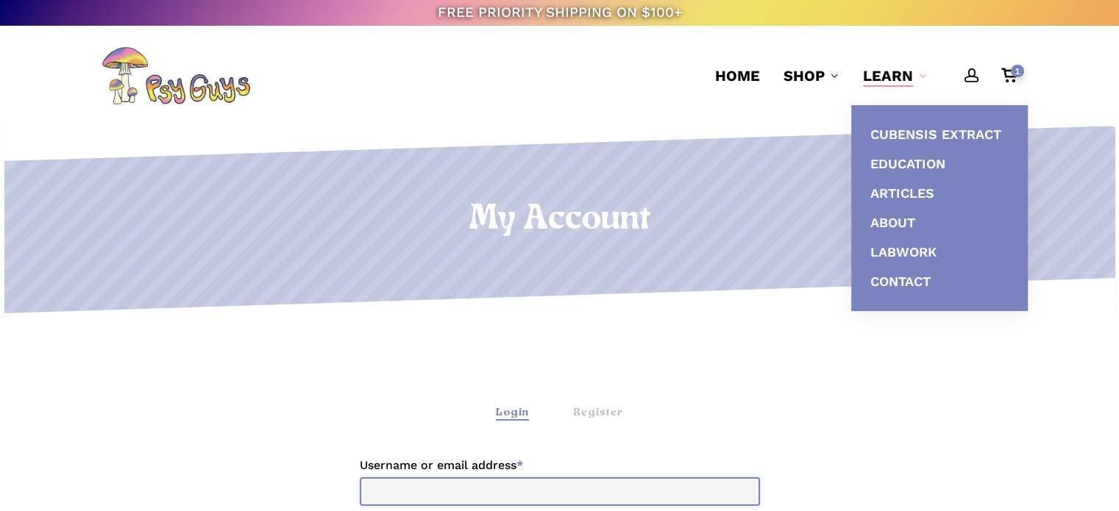
click at [420, 505] on input "Username or email address * Required" at bounding box center [560, 491] width 400 height 29
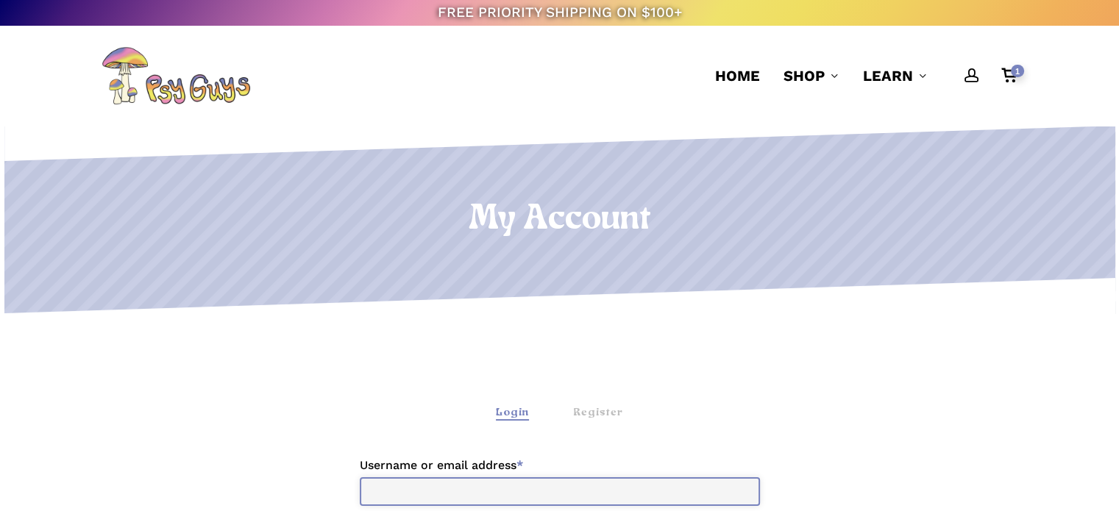
click at [419, 505] on input "Username or email address * Required" at bounding box center [560, 491] width 400 height 29
click at [596, 411] on div "Register" at bounding box center [598, 412] width 50 height 15
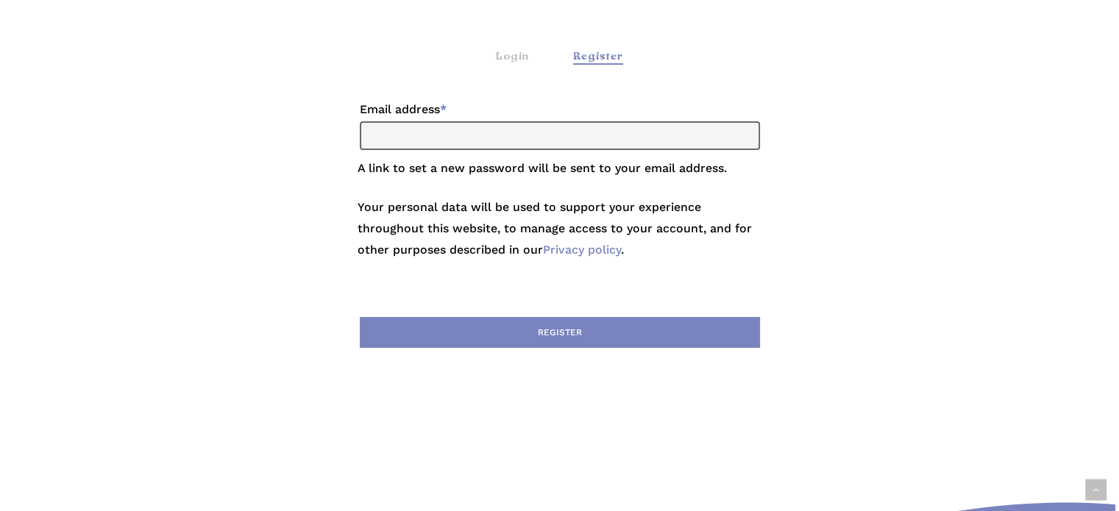
scroll to position [294, 0]
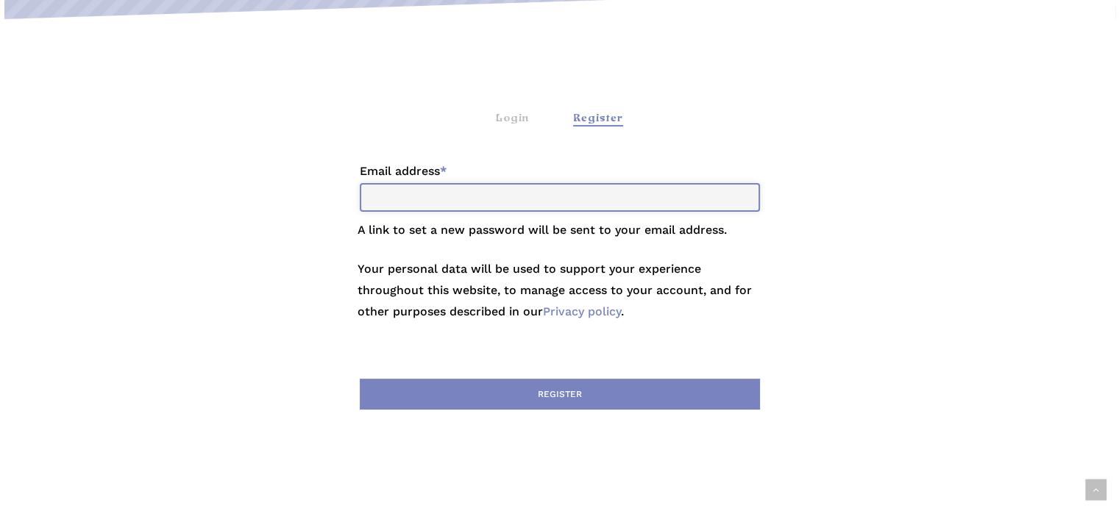
click at [463, 202] on input "Email address * Required" at bounding box center [560, 197] width 400 height 29
type input "**********"
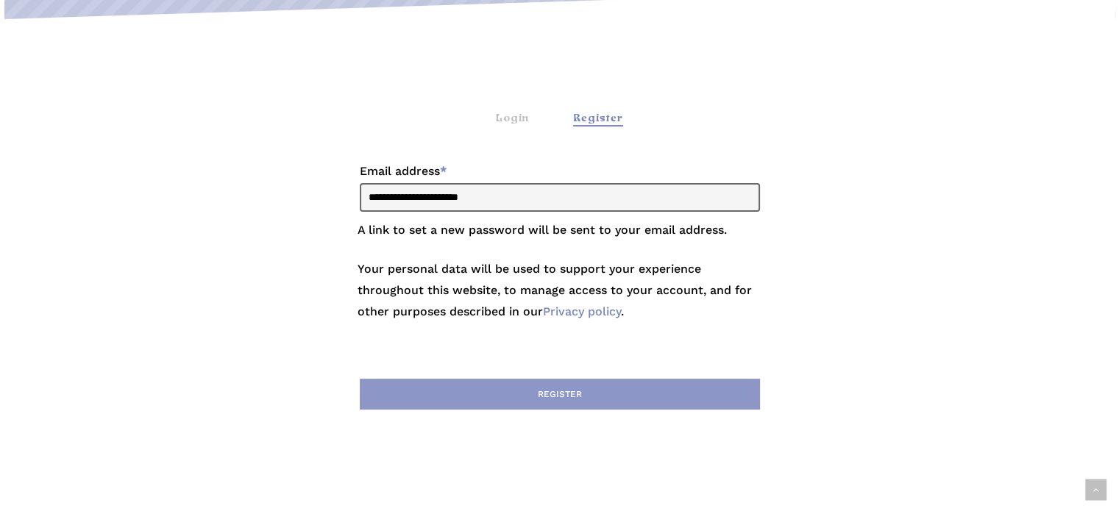
click at [547, 392] on button "Register" at bounding box center [560, 394] width 400 height 31
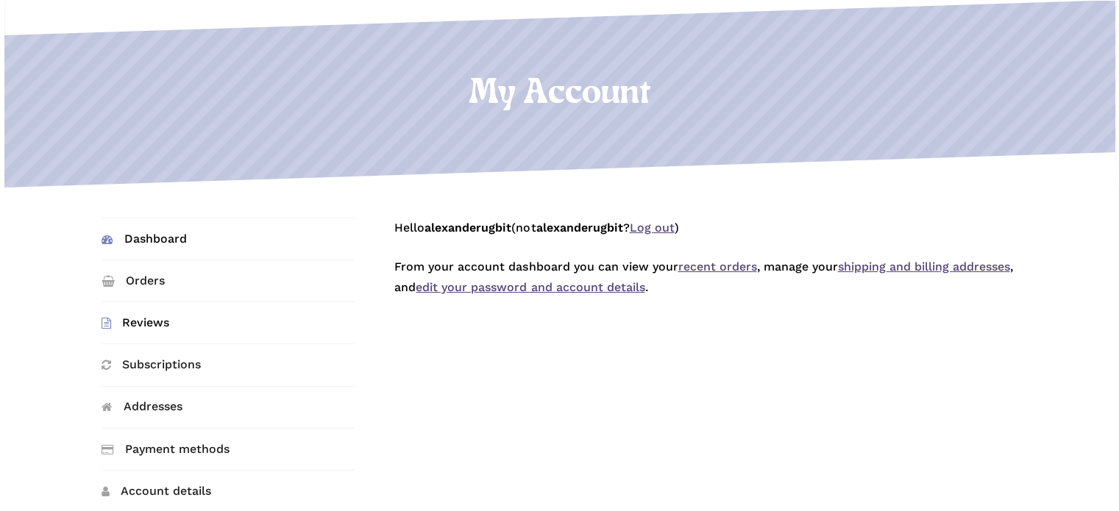
scroll to position [196, 0]
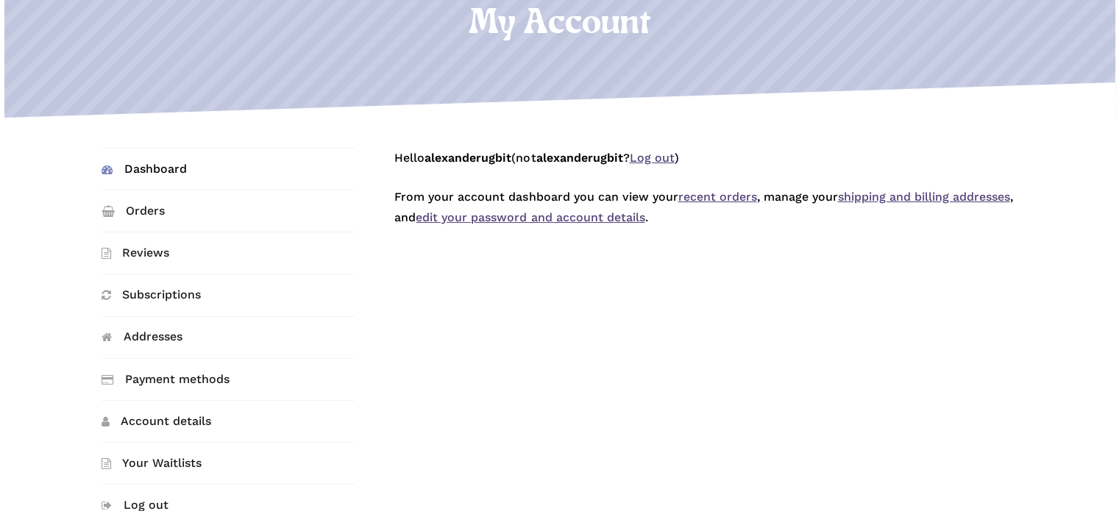
click at [724, 193] on link "recent orders" at bounding box center [716, 197] width 79 height 14
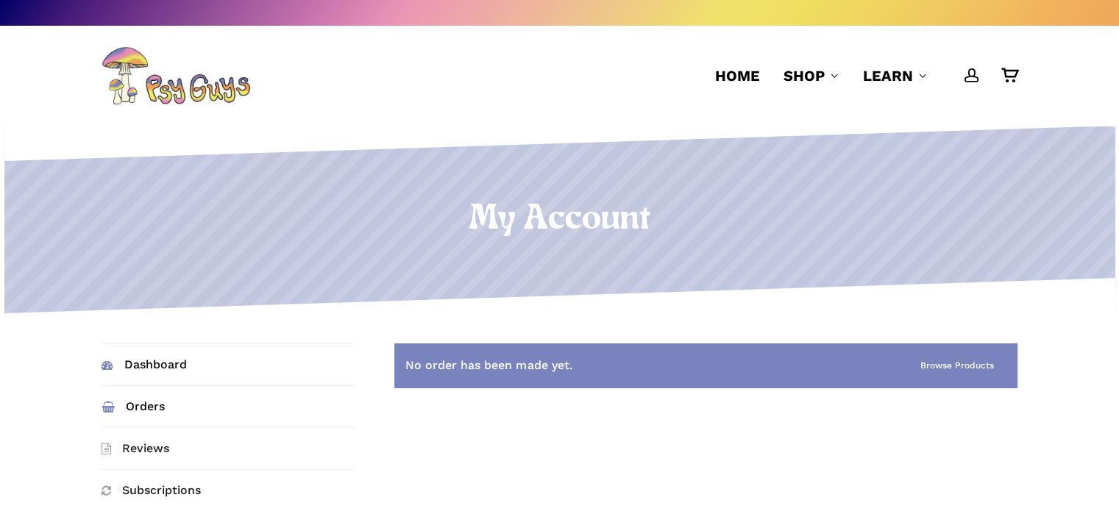
scroll to position [98, 0]
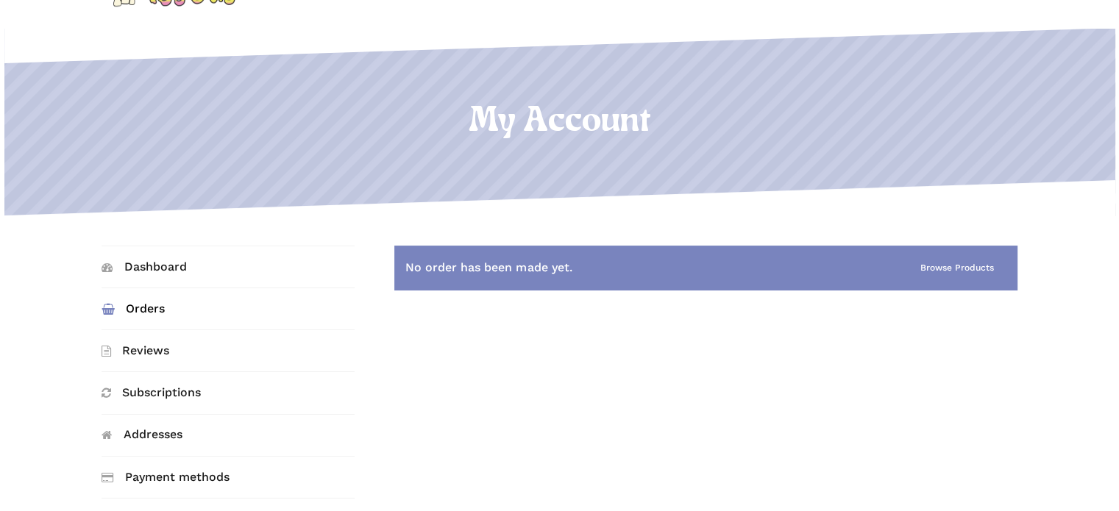
click at [156, 305] on link "Orders" at bounding box center [227, 308] width 253 height 41
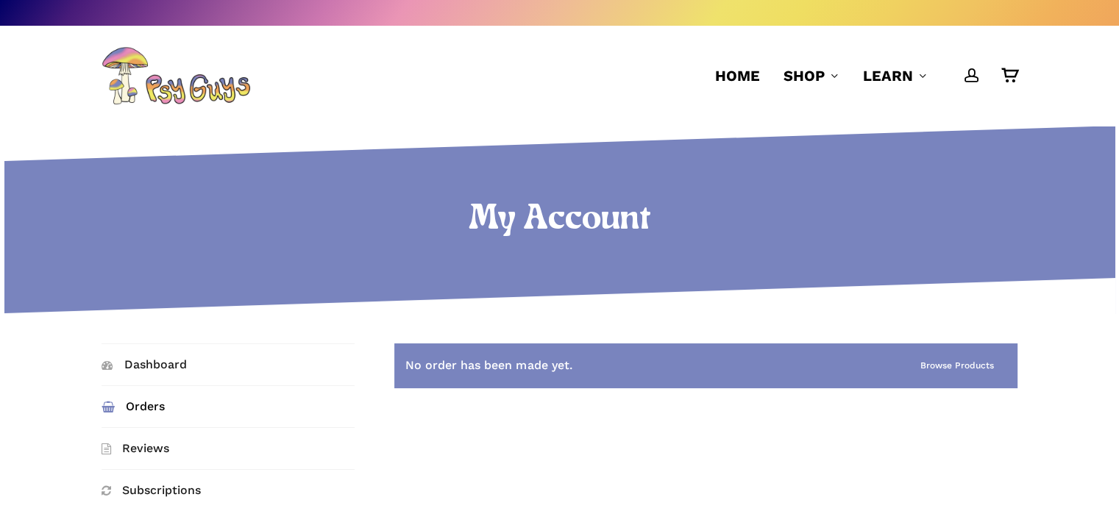
click at [156, 305] on icon at bounding box center [559, 296] width 1111 height 37
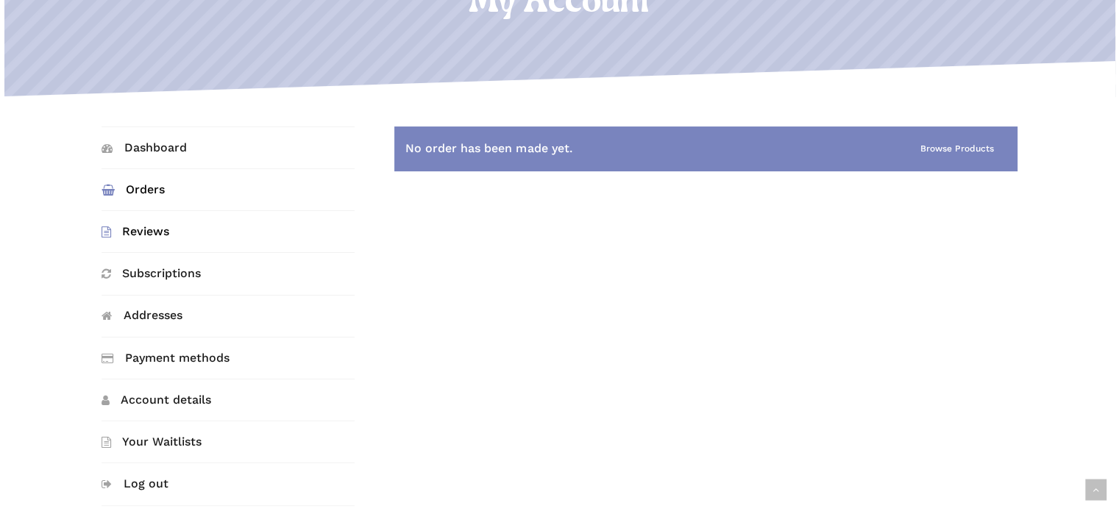
scroll to position [196, 0]
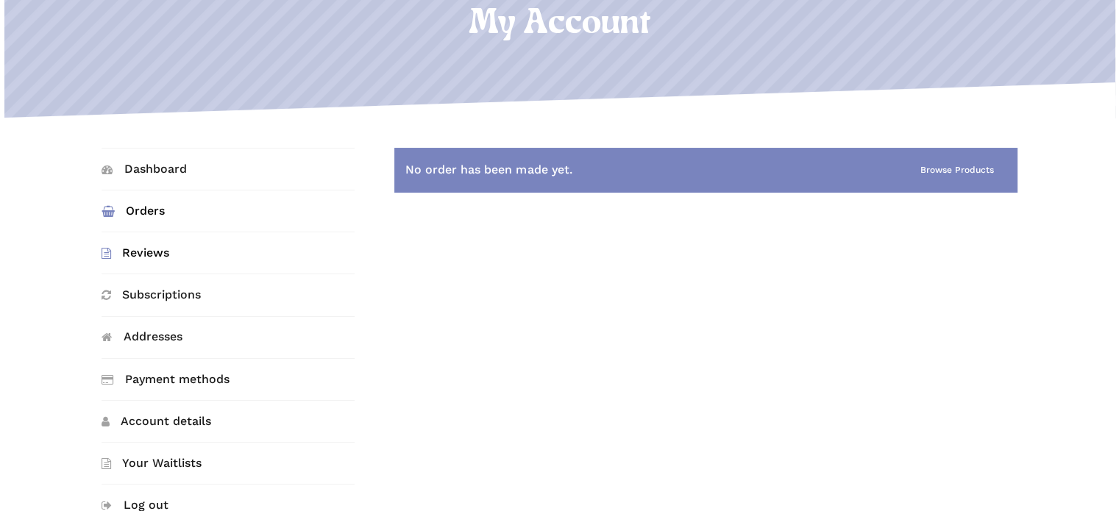
click at [177, 258] on link "Reviews" at bounding box center [227, 252] width 253 height 41
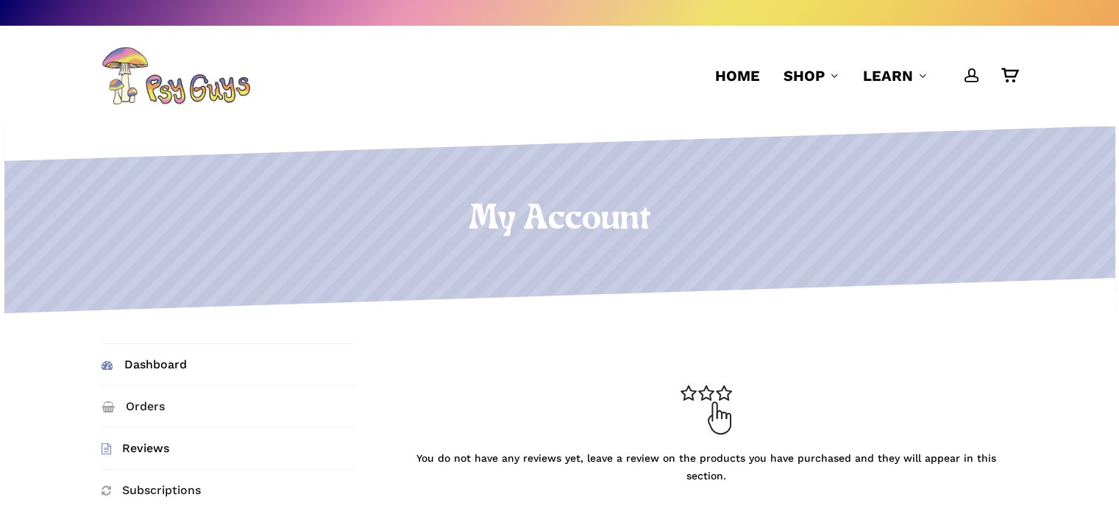
click at [182, 360] on link "Dashboard" at bounding box center [227, 364] width 253 height 41
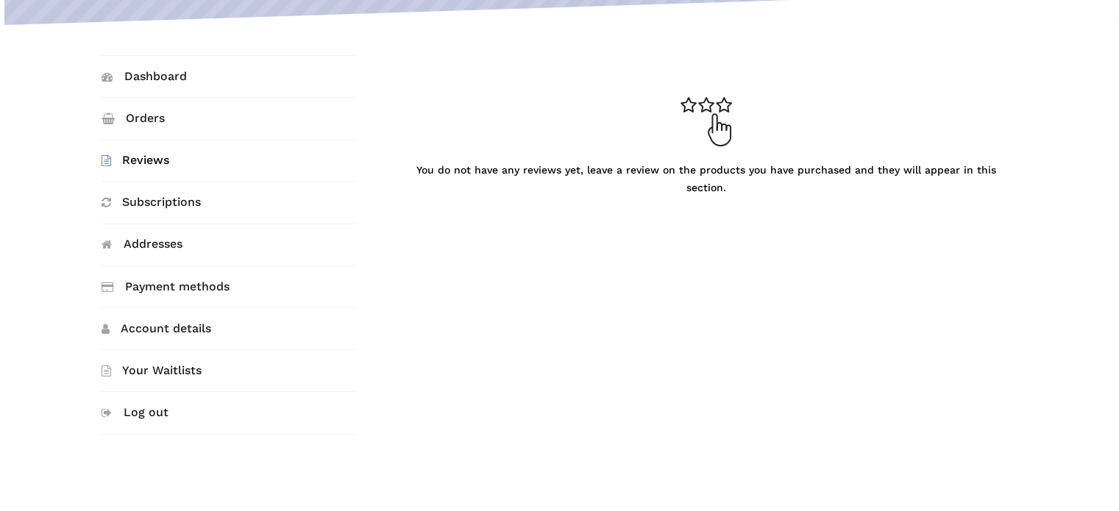
scroll to position [294, 0]
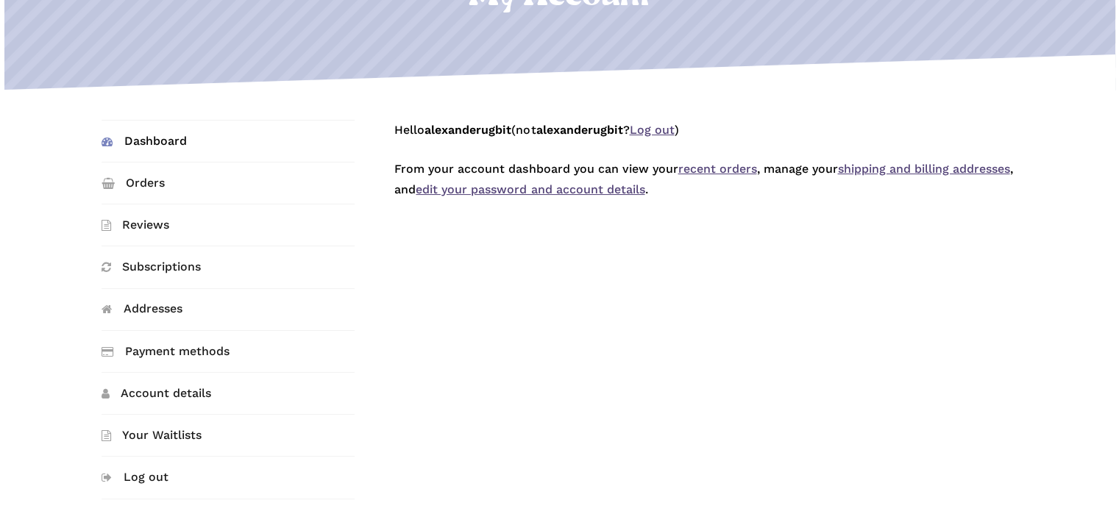
scroll to position [196, 0]
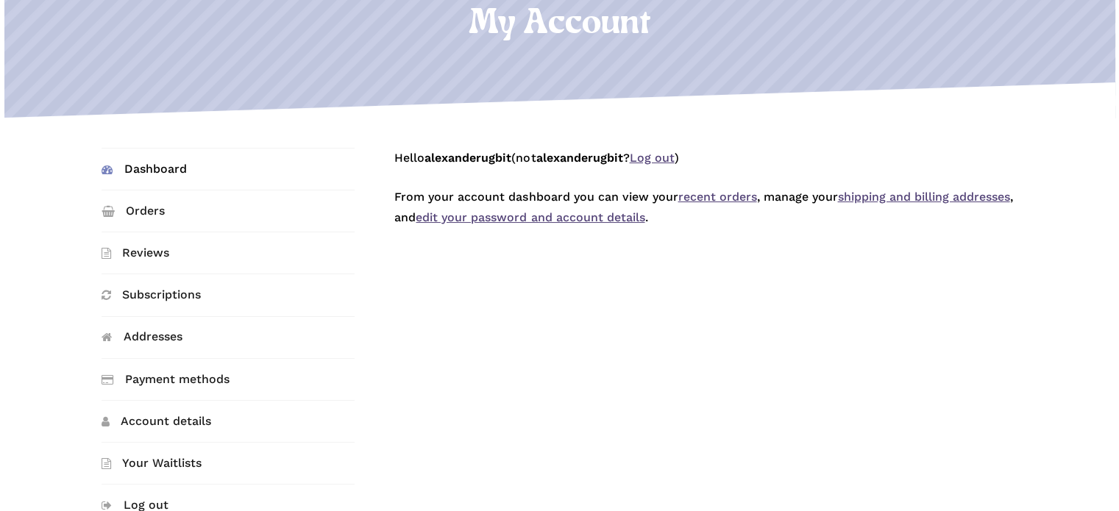
click at [197, 179] on link "Dashboard" at bounding box center [227, 169] width 253 height 41
click at [161, 171] on link "Dashboard" at bounding box center [227, 169] width 253 height 41
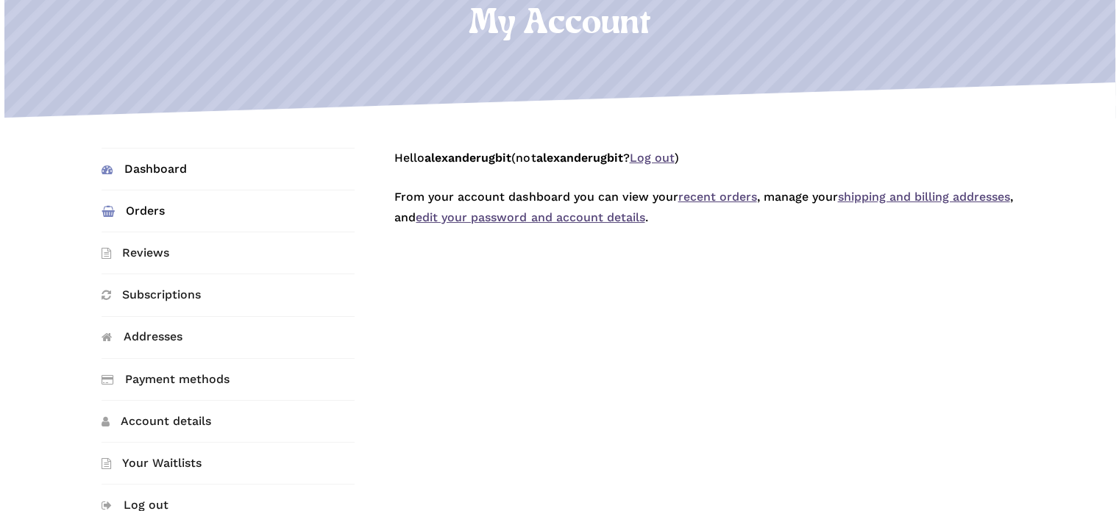
click at [152, 210] on link "Orders" at bounding box center [227, 210] width 253 height 41
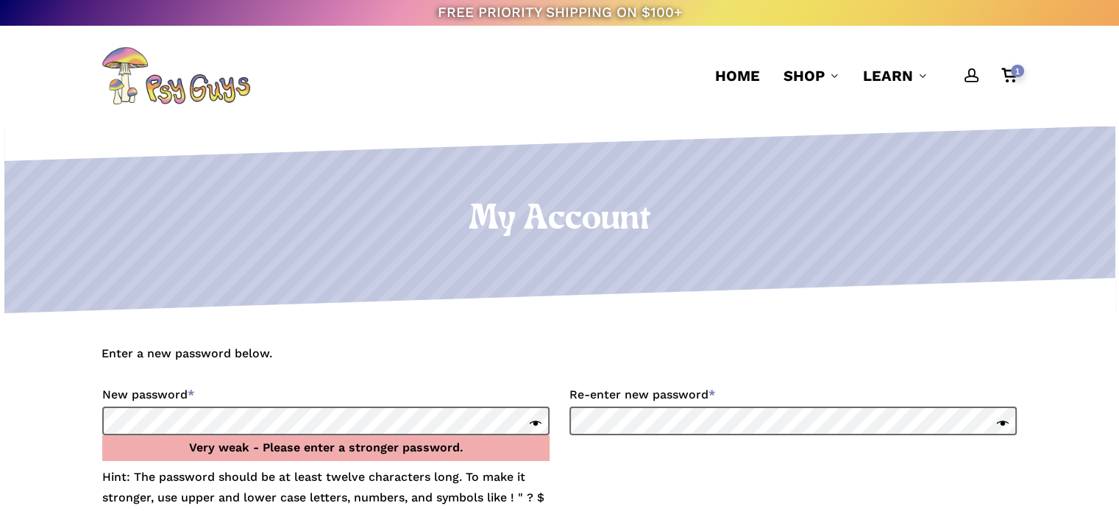
drag, startPoint x: 533, startPoint y: 424, endPoint x: 521, endPoint y: 427, distance: 12.1
click at [533, 424] on span at bounding box center [531, 425] width 19 height 21
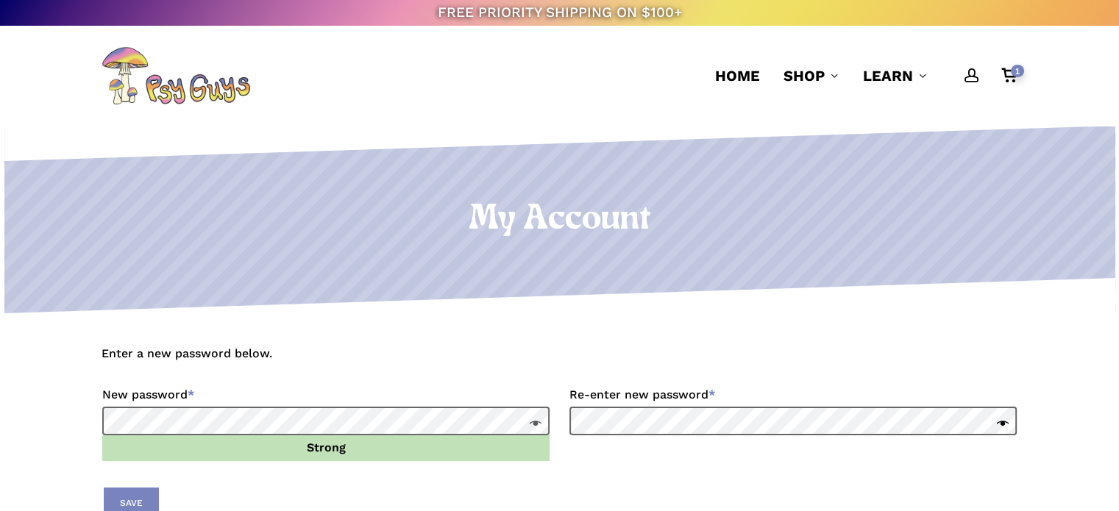
click at [1000, 425] on span at bounding box center [998, 425] width 19 height 21
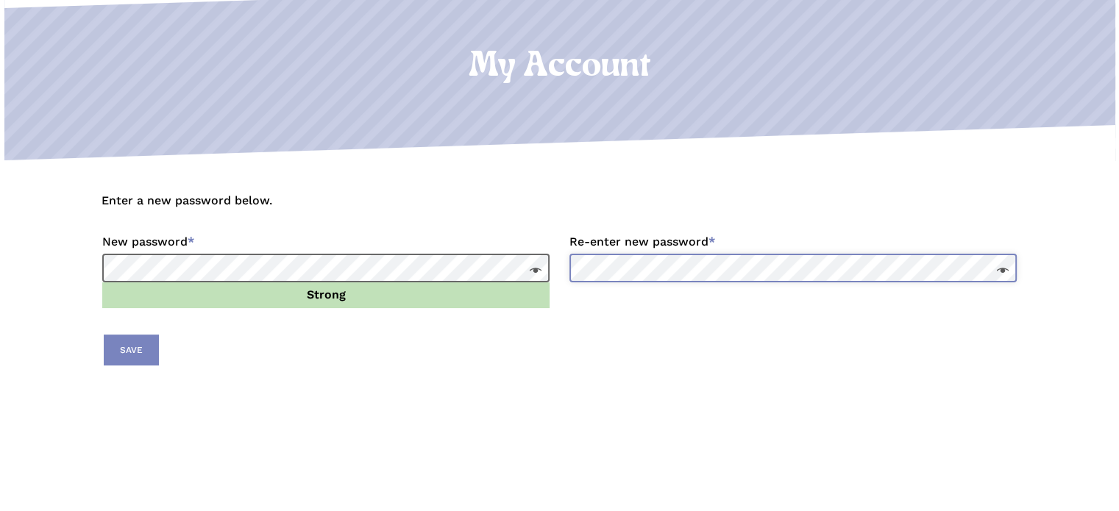
scroll to position [196, 0]
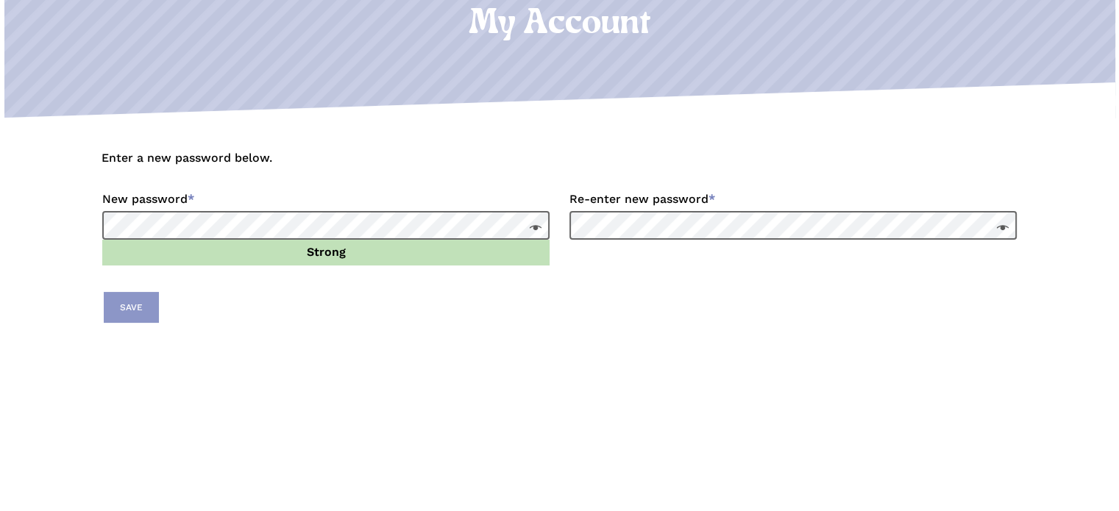
click at [147, 310] on button "Save" at bounding box center [131, 307] width 55 height 31
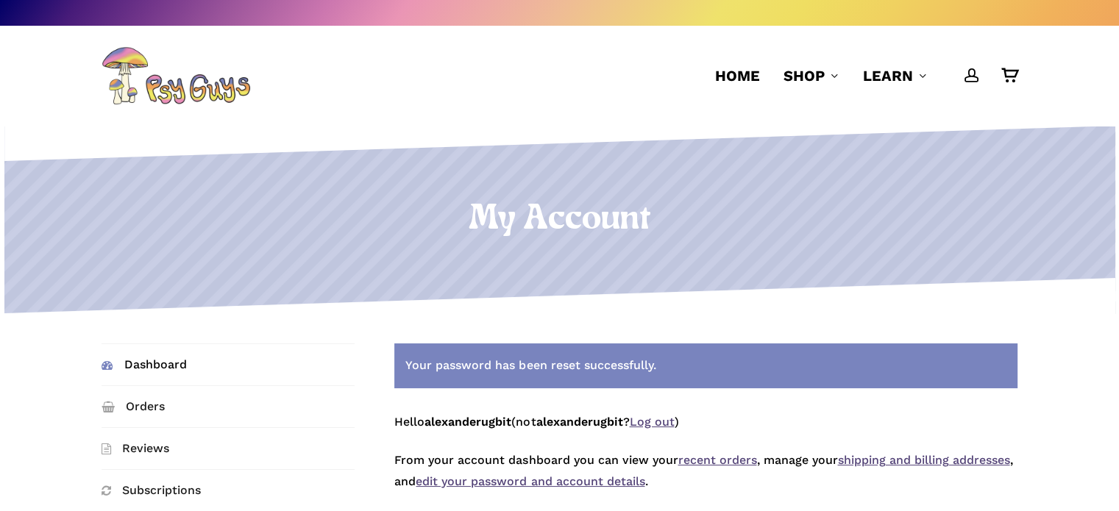
scroll to position [98, 0]
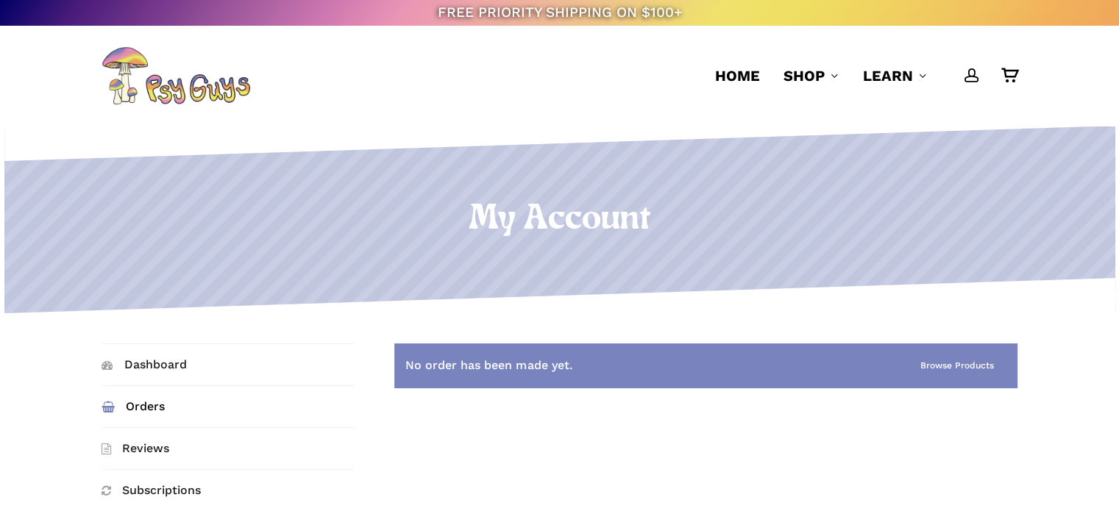
click at [998, 73] on ul "account 1" at bounding box center [990, 76] width 54 height 100
click at [970, 71] on span "Main Menu" at bounding box center [971, 75] width 15 height 15
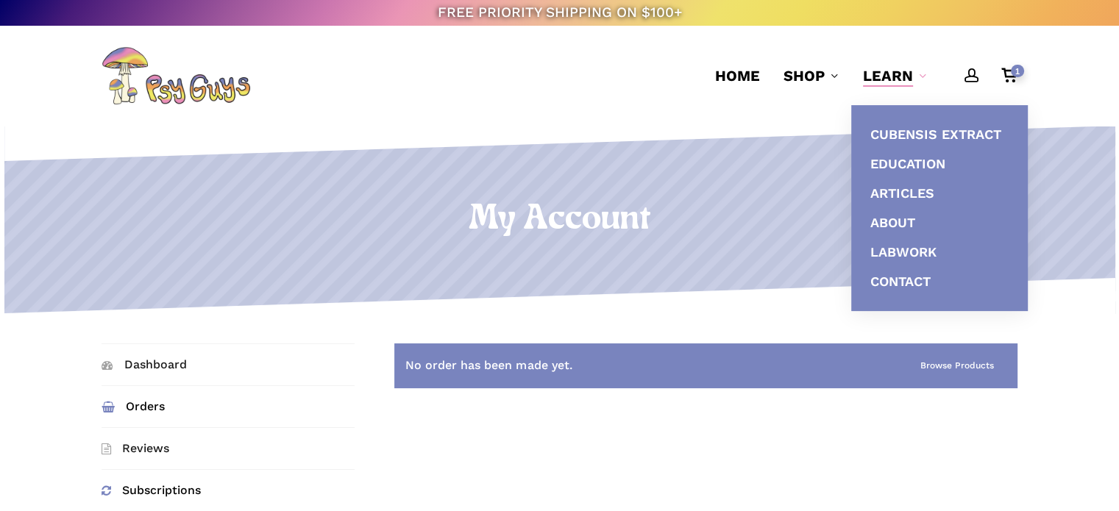
scroll to position [71, 0]
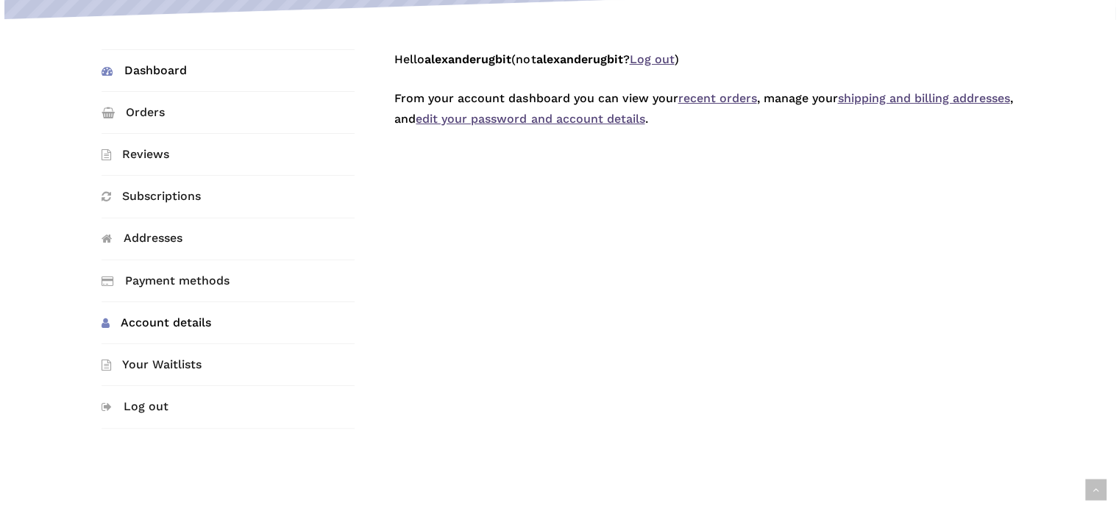
click at [212, 320] on link "Account details" at bounding box center [227, 322] width 253 height 41
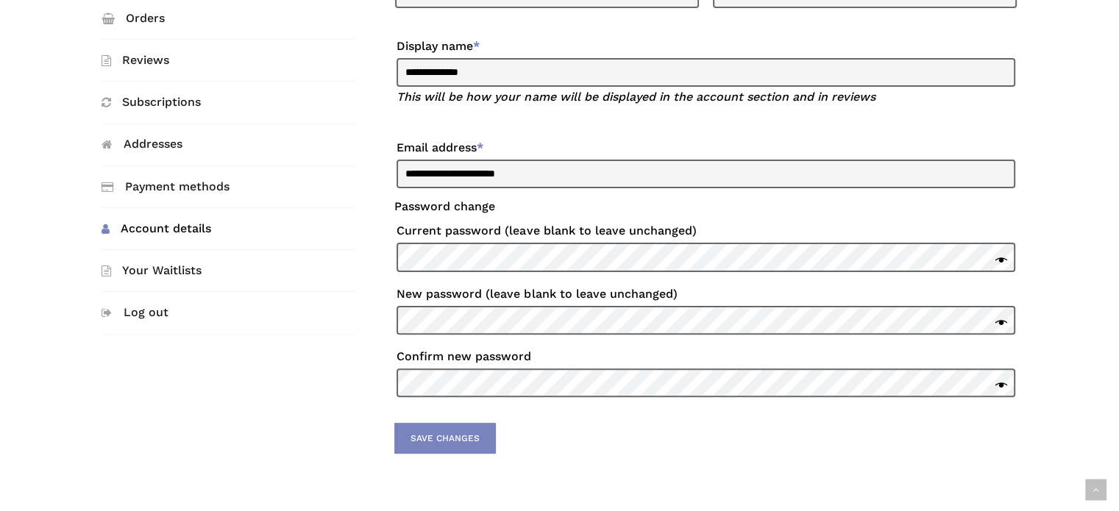
scroll to position [392, 0]
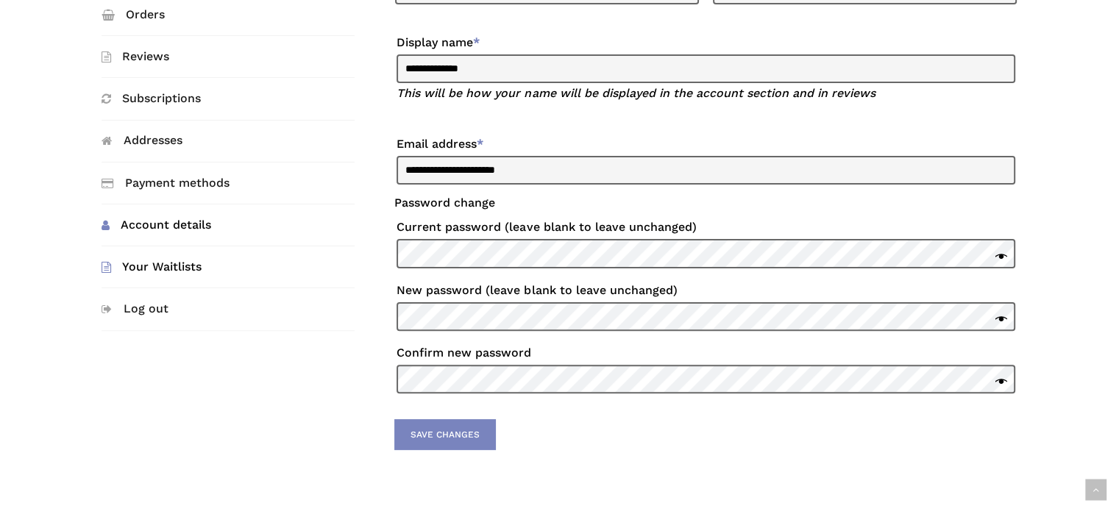
click at [162, 268] on link "Your Waitlists" at bounding box center [227, 266] width 253 height 41
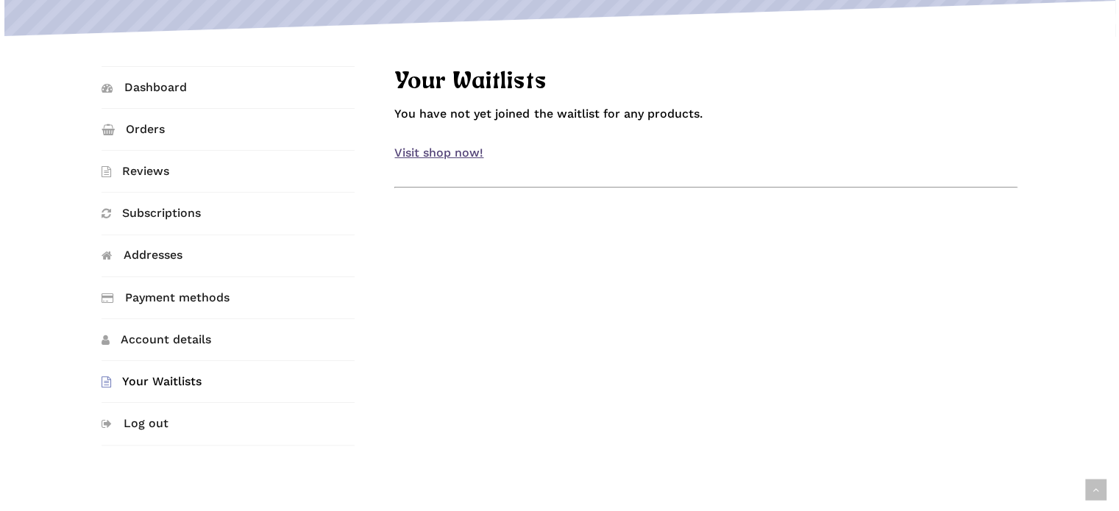
scroll to position [294, 0]
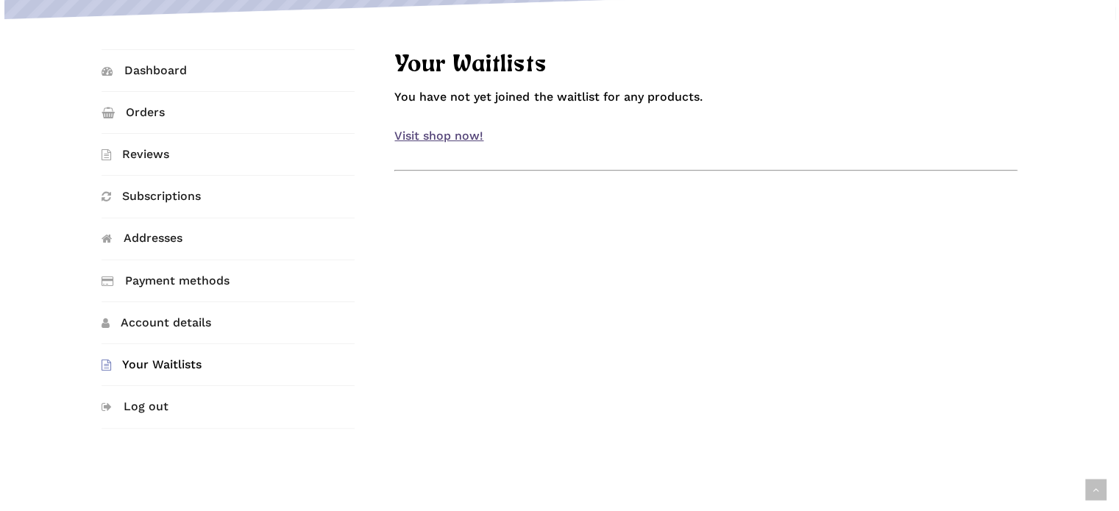
click at [434, 138] on link "Visit shop now!" at bounding box center [438, 136] width 89 height 14
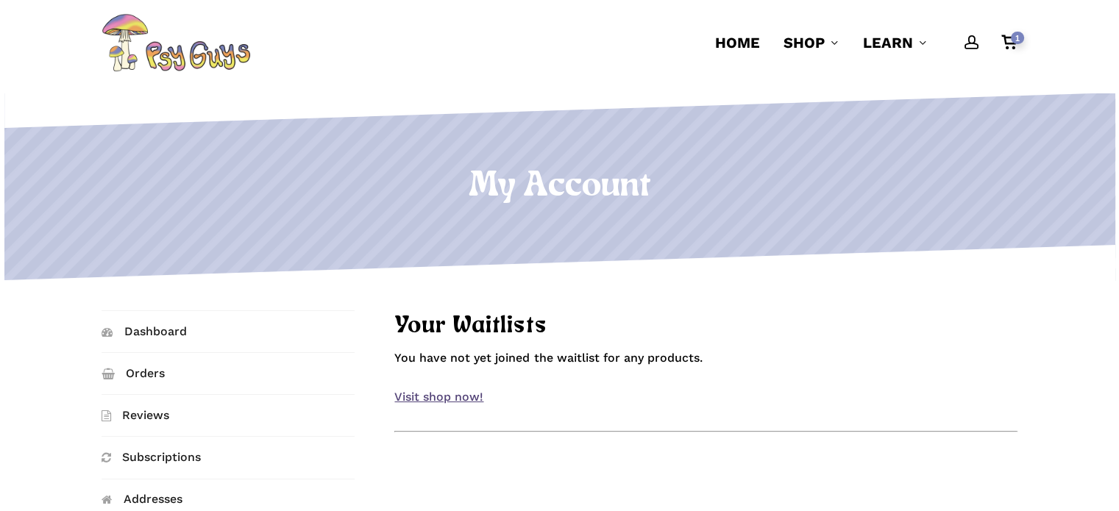
scroll to position [0, 0]
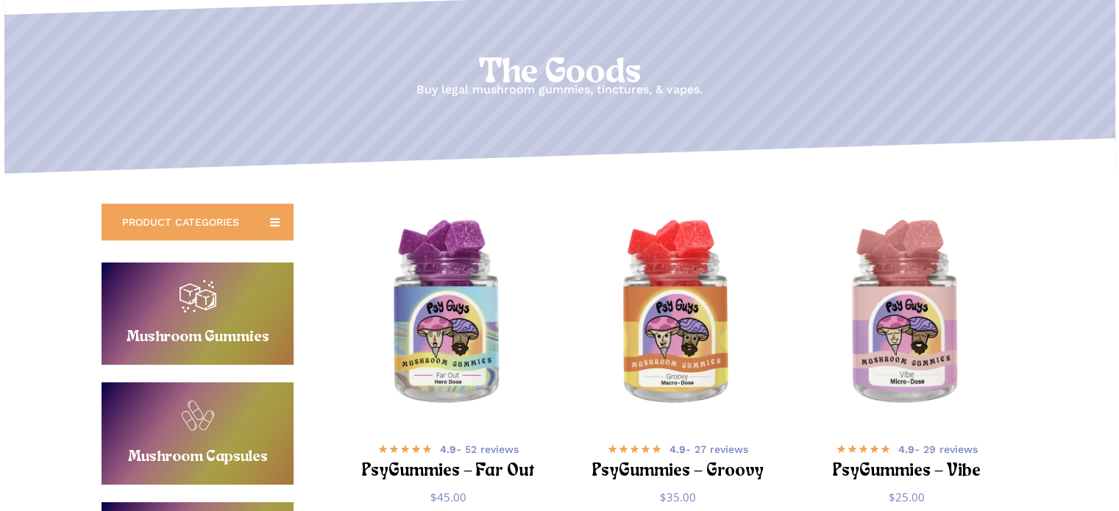
scroll to position [196, 0]
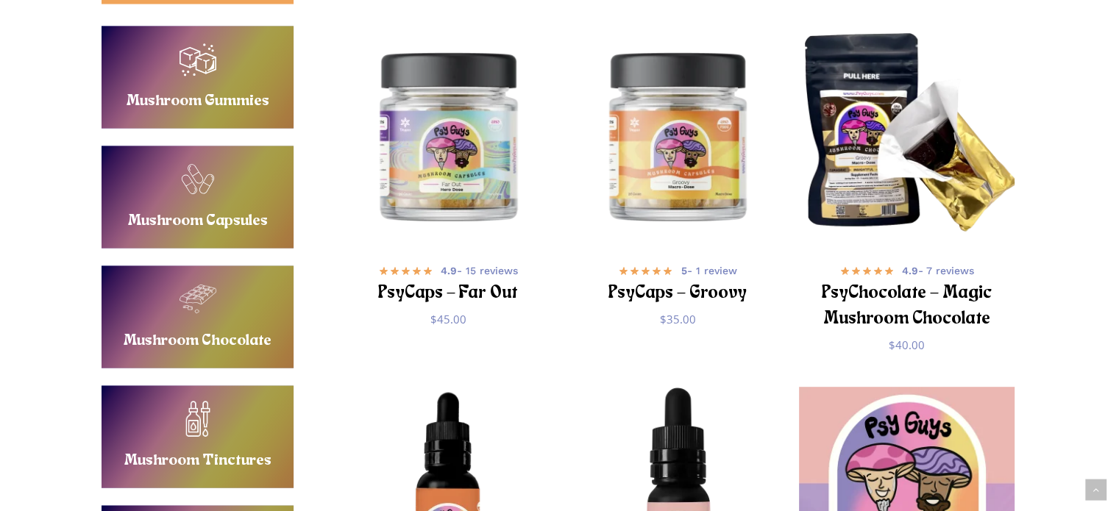
scroll to position [686, 0]
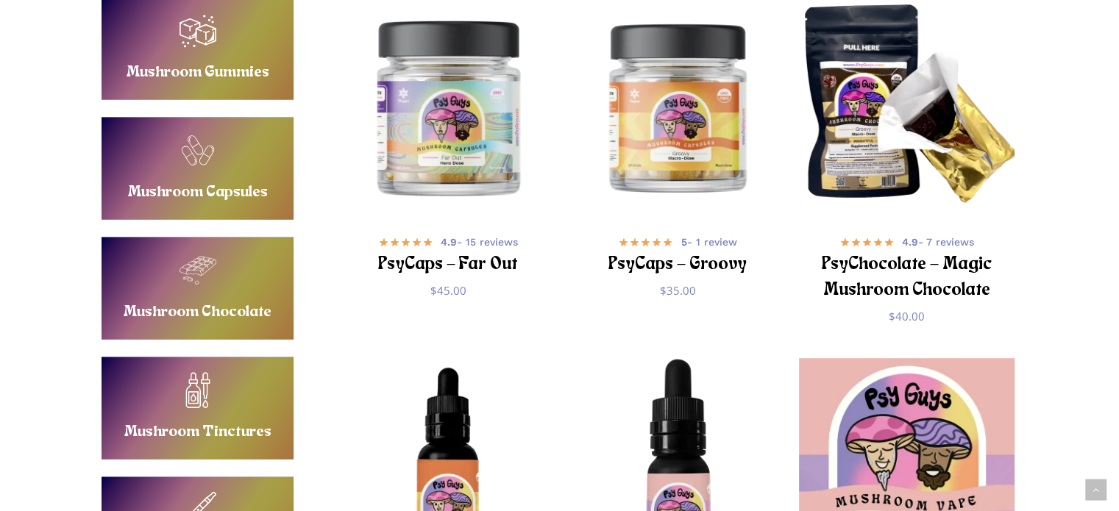
click at [477, 166] on img "PsyCaps - Far Out" at bounding box center [448, 107] width 224 height 224
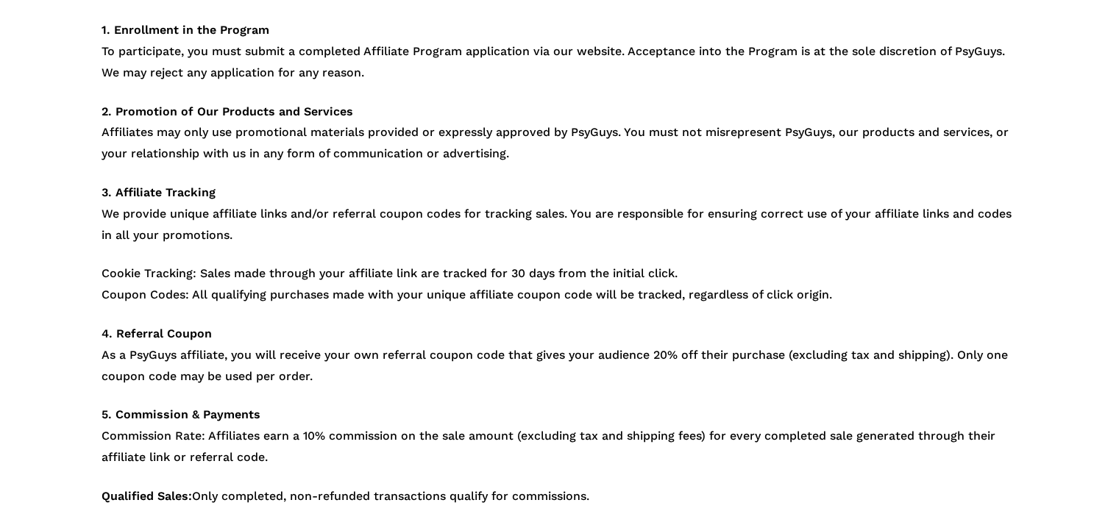
scroll to position [294, 0]
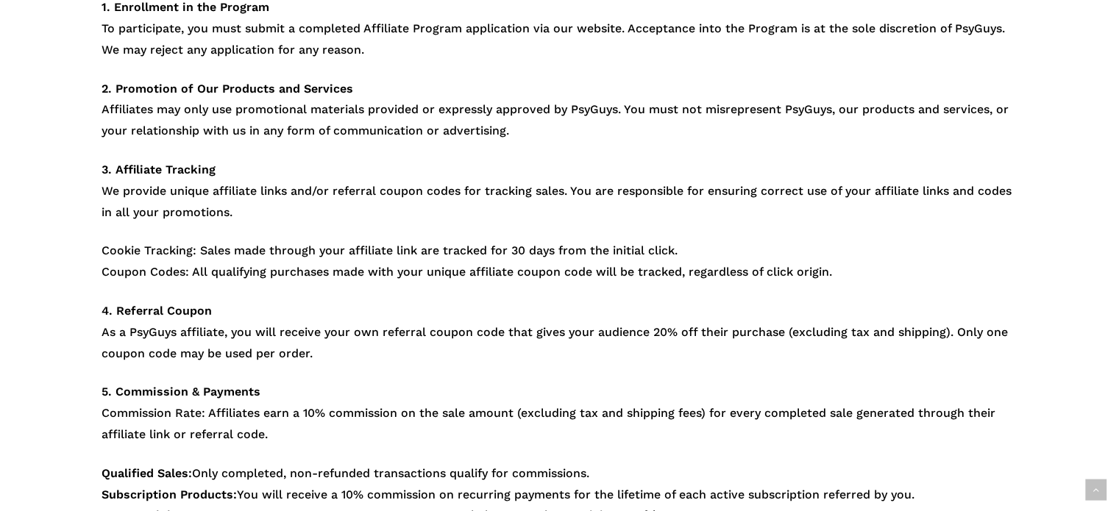
drag, startPoint x: 312, startPoint y: 356, endPoint x: 87, endPoint y: 332, distance: 226.3
drag, startPoint x: 110, startPoint y: 309, endPoint x: 352, endPoint y: 352, distance: 245.7
click at [352, 352] on p "4. Referral Coupon As a PsyGuys affiliate, you will receive your own referral c…" at bounding box center [559, 341] width 916 height 81
copy p ". Referral Coupon As a PsyGuys affiliate, you will receive your own referral co…"
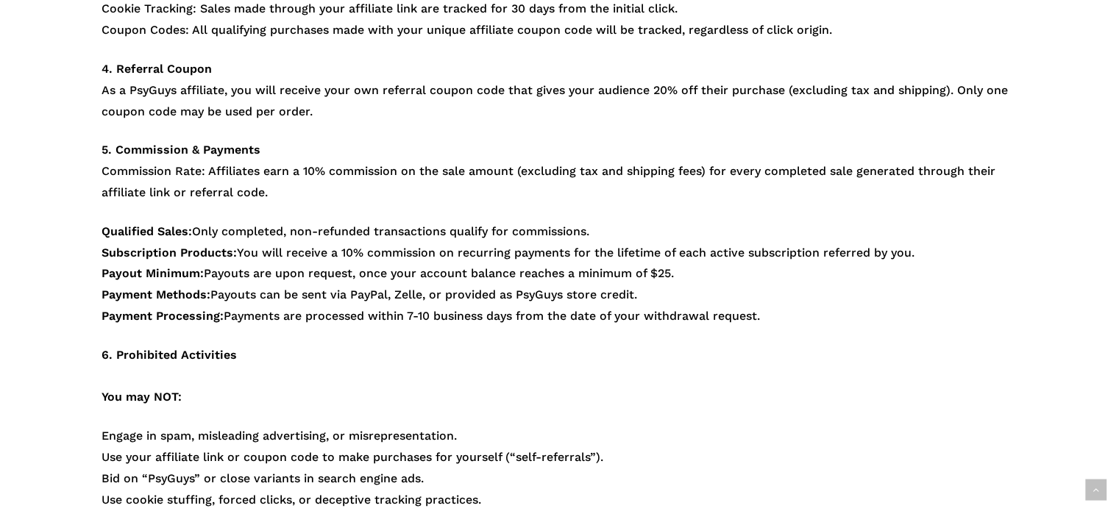
scroll to position [438, 0]
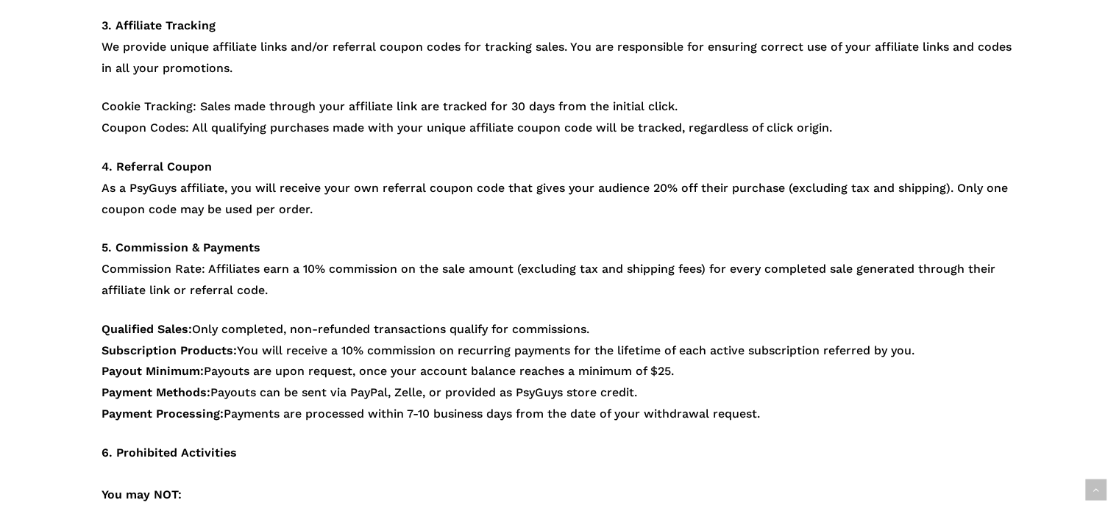
click at [348, 279] on p "5. Commission & Payments Commission Rate: Affiliates earn a 10% commission on t…" at bounding box center [559, 278] width 916 height 81
click at [349, 276] on p "5. Commission & Payments Commission Rate: Affiliates earn a 10% commission on t…" at bounding box center [559, 278] width 916 height 81
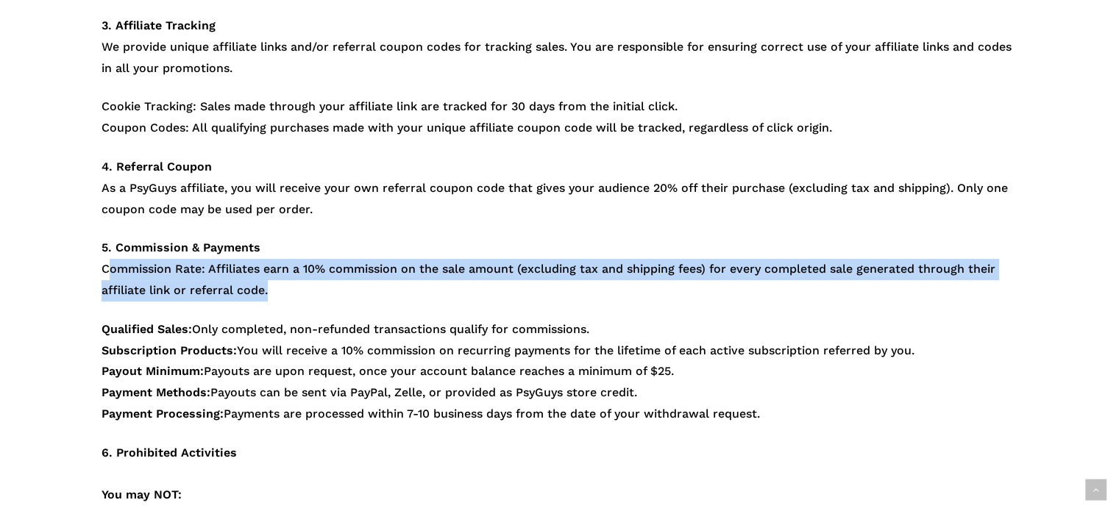
click at [349, 276] on p "5. Commission & Payments Commission Rate: Affiliates earn a 10% commission on t…" at bounding box center [559, 278] width 916 height 81
click at [334, 278] on p "5. Commission & Payments Commission Rate: Affiliates earn a 10% commission on t…" at bounding box center [559, 278] width 916 height 81
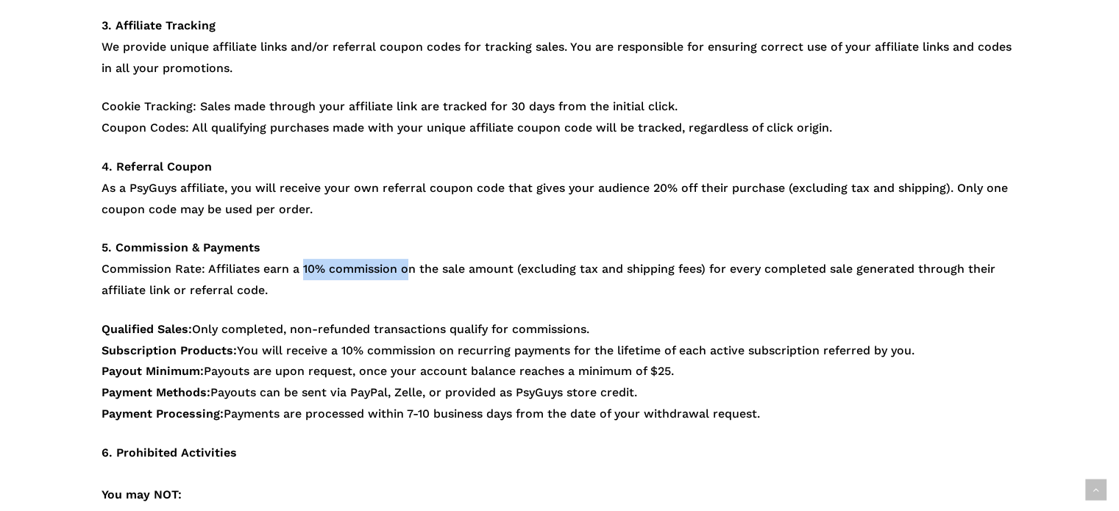
drag, startPoint x: 302, startPoint y: 264, endPoint x: 403, endPoint y: 269, distance: 100.9
click at [403, 269] on p "5. Commission & Payments Commission Rate: Affiliates earn a 10% commission on t…" at bounding box center [559, 278] width 916 height 81
drag, startPoint x: 966, startPoint y: 190, endPoint x: 792, endPoint y: 223, distance: 176.7
click at [793, 223] on p "4. Referral Coupon As a PsyGuys affiliate, you will receive your own referral c…" at bounding box center [559, 197] width 916 height 81
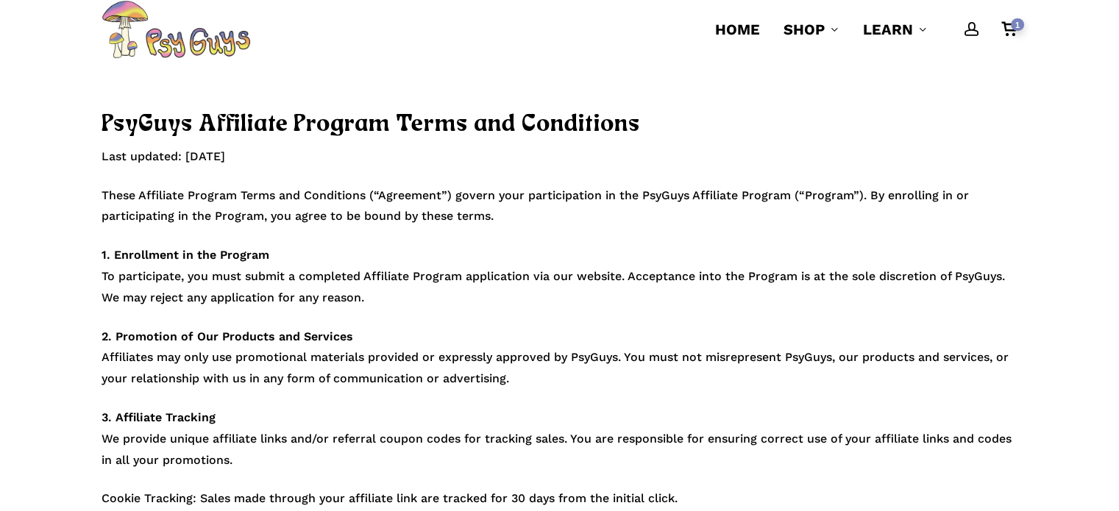
scroll to position [0, 0]
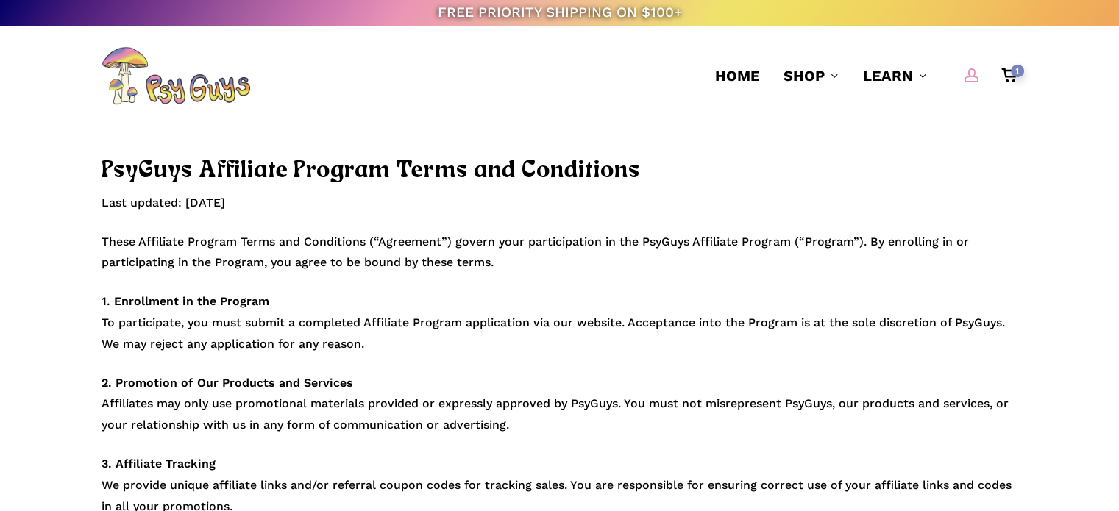
click at [966, 70] on span "Main Menu" at bounding box center [971, 75] width 15 height 15
click at [966, 71] on span "Main Menu" at bounding box center [971, 75] width 15 height 15
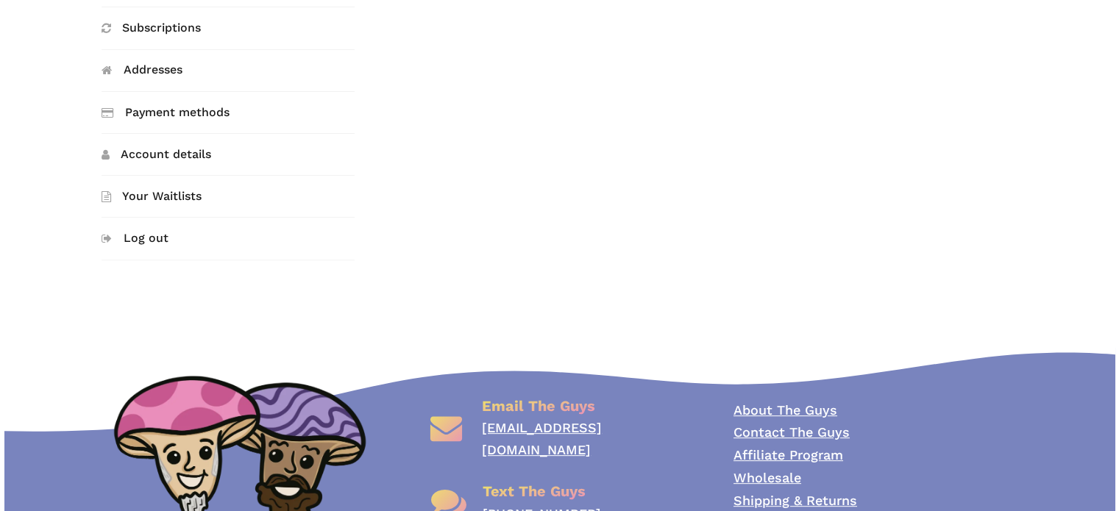
scroll to position [614, 0]
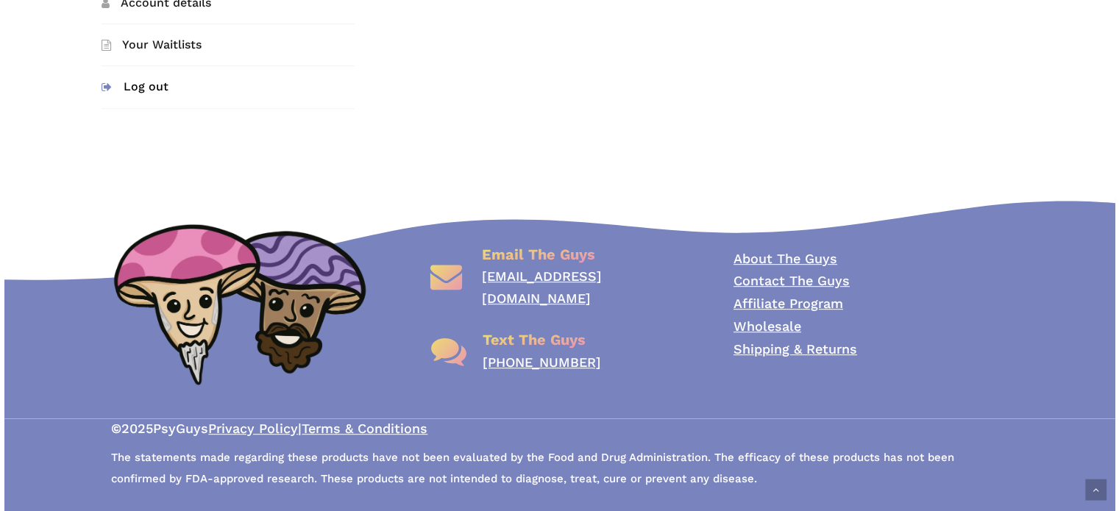
click at [156, 101] on link "Log out" at bounding box center [227, 86] width 253 height 41
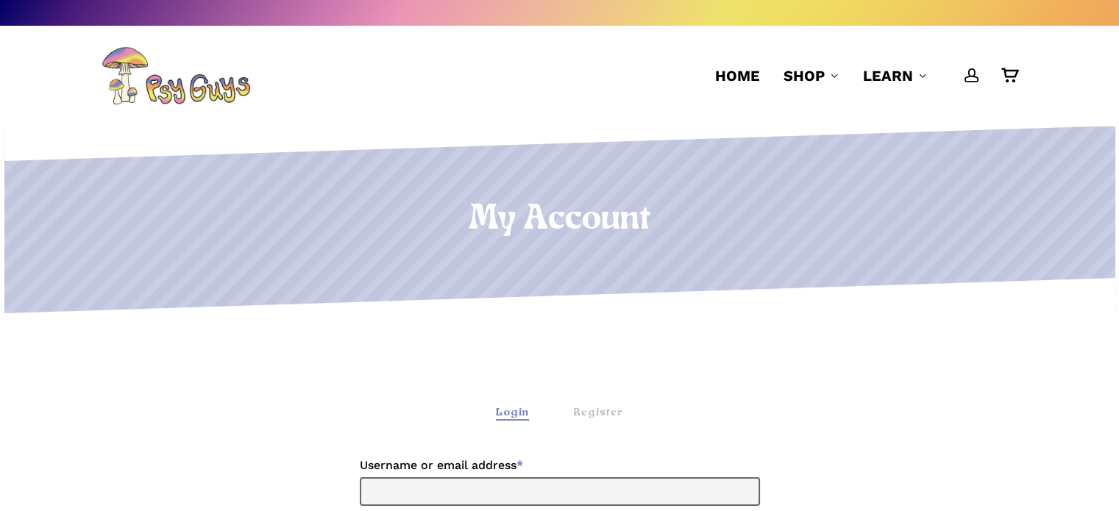
click at [155, 97] on img at bounding box center [175, 75] width 149 height 59
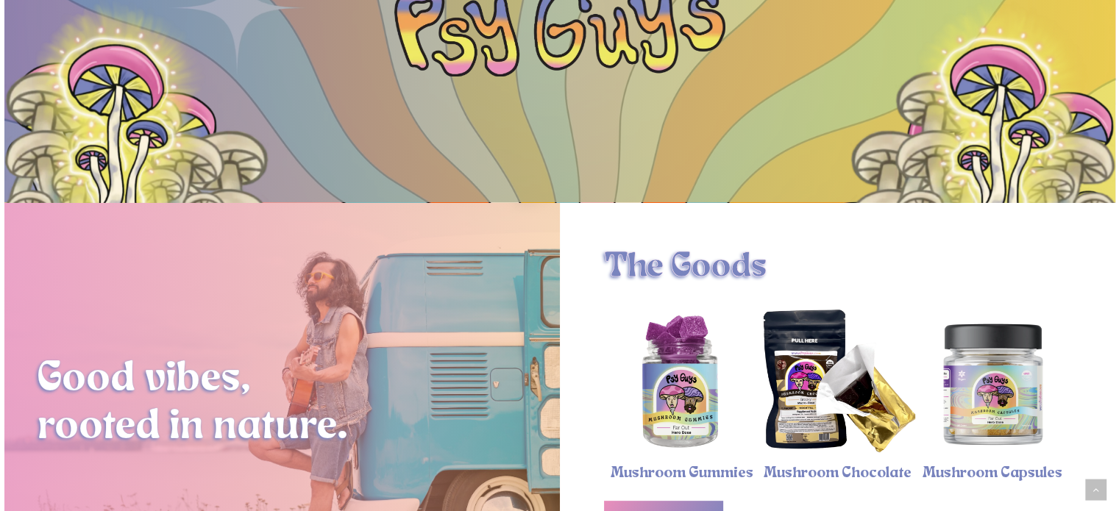
scroll to position [490, 0]
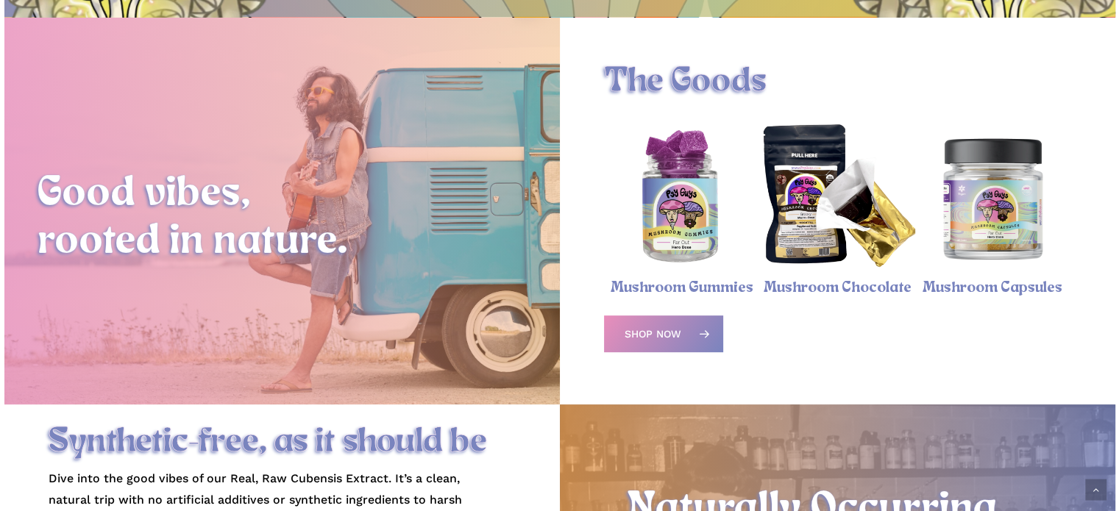
drag, startPoint x: 786, startPoint y: 494, endPoint x: 684, endPoint y: 430, distance: 120.6
